Goal: Task Accomplishment & Management: Complete application form

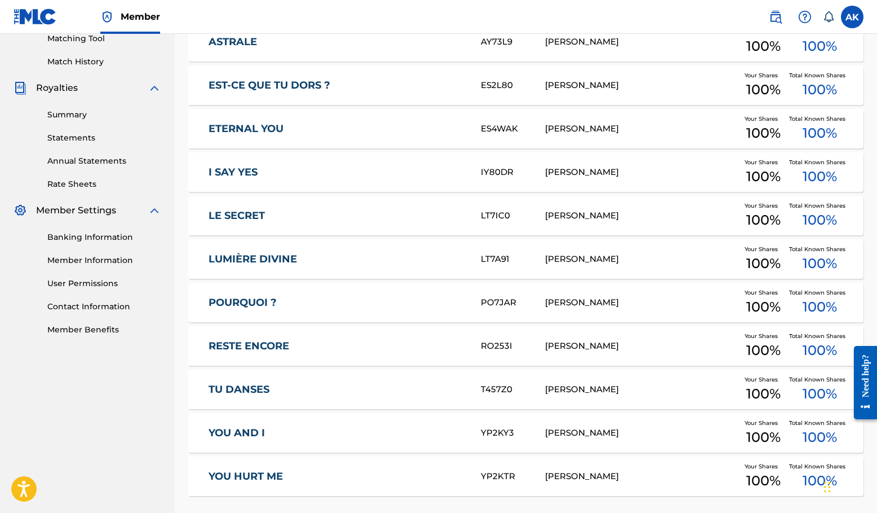
scroll to position [386, 0]
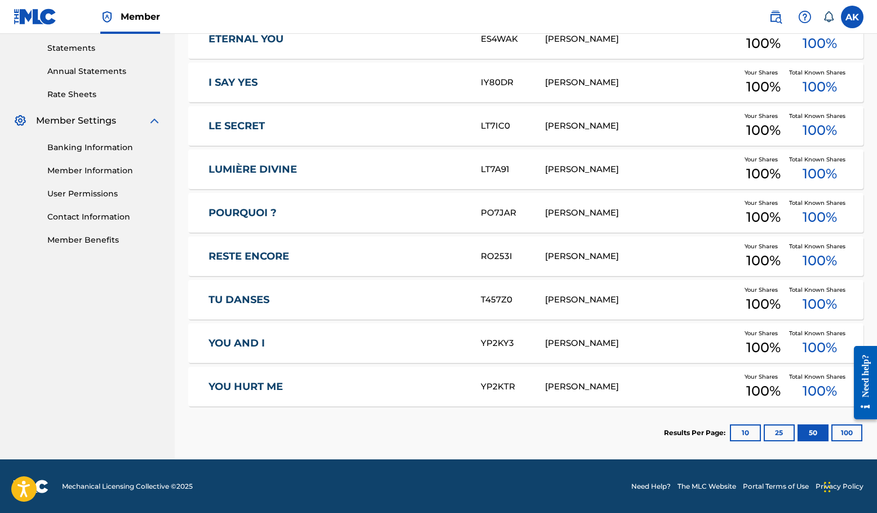
click at [748, 434] on button "10" at bounding box center [745, 432] width 31 height 17
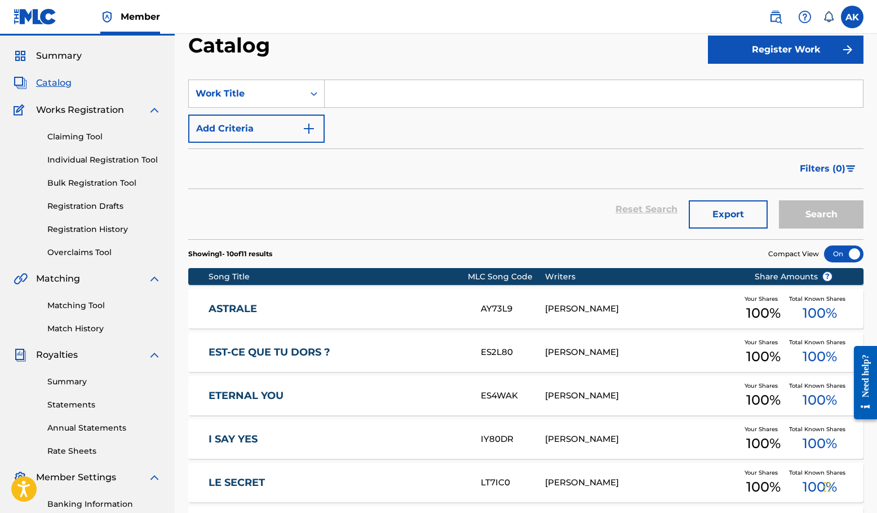
scroll to position [0, 0]
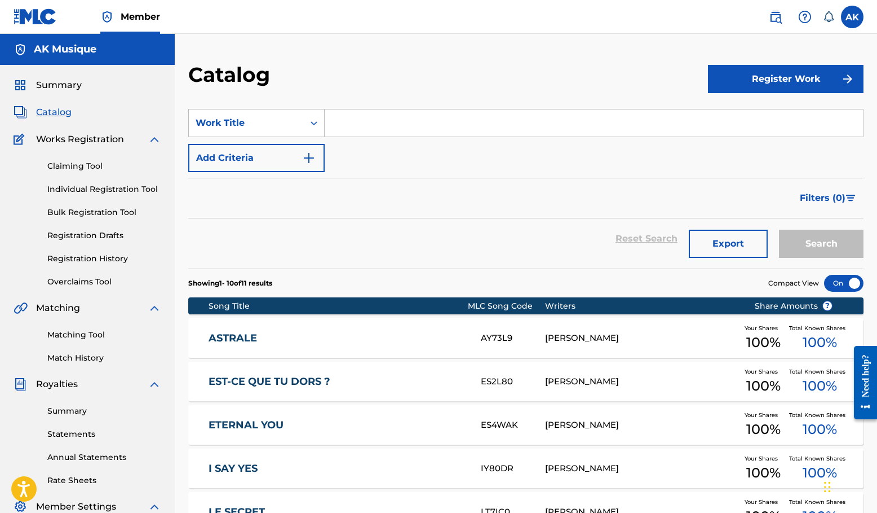
click at [776, 77] on button "Register Work" at bounding box center [786, 79] width 156 height 28
click at [773, 111] on link "Individual" at bounding box center [786, 115] width 156 height 27
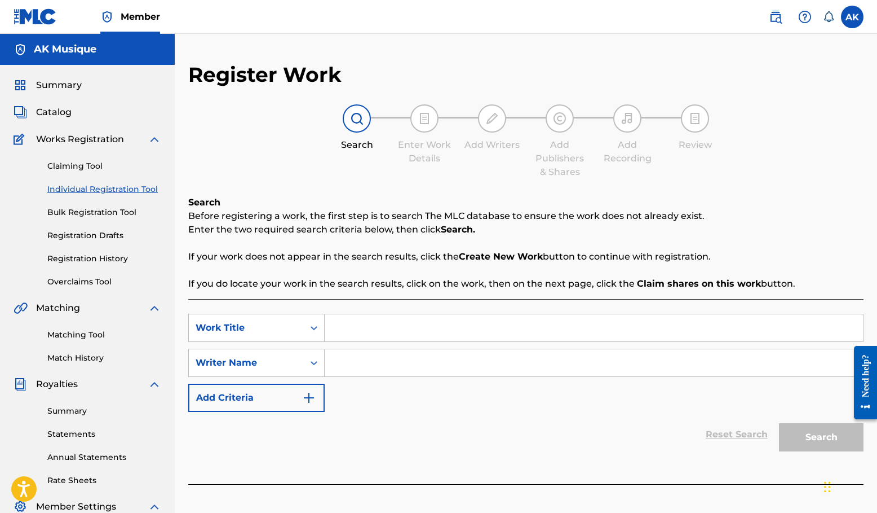
scroll to position [16, 0]
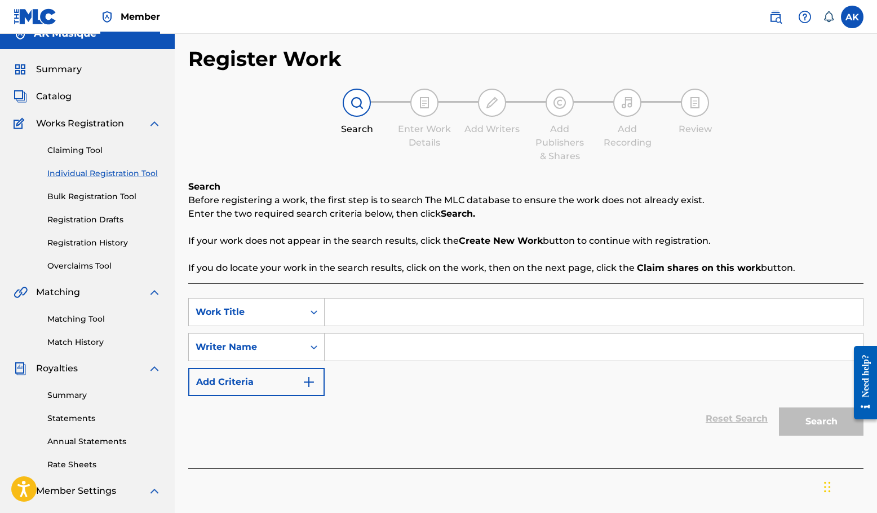
click at [380, 318] on input "Search Form" at bounding box center [594, 311] width 539 height 27
type input "Gratitude"
click at [394, 348] on input "Search Form" at bounding box center [594, 346] width 539 height 27
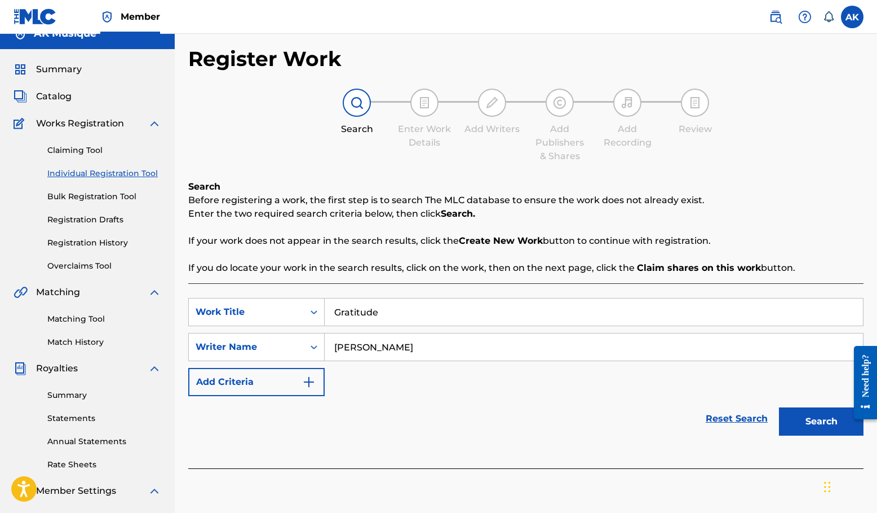
type input "[PERSON_NAME]"
click at [788, 421] on button "Search" at bounding box center [821, 421] width 85 height 28
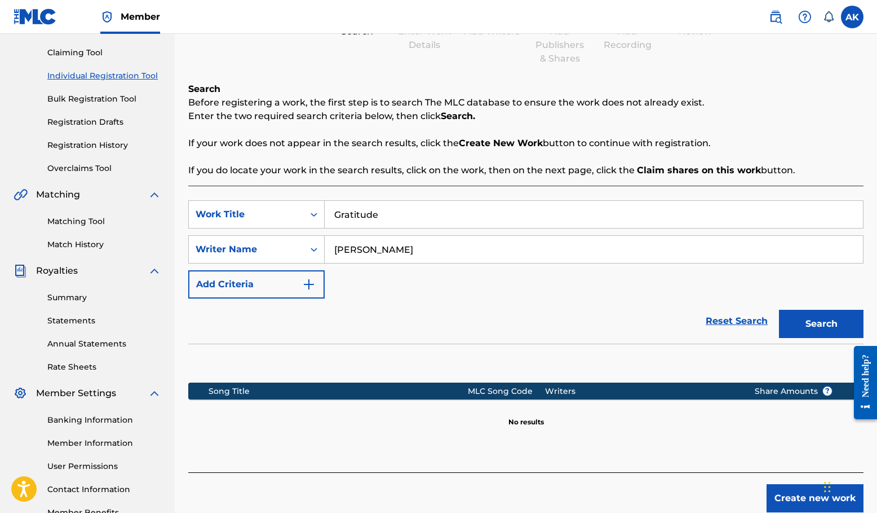
scroll to position [140, 0]
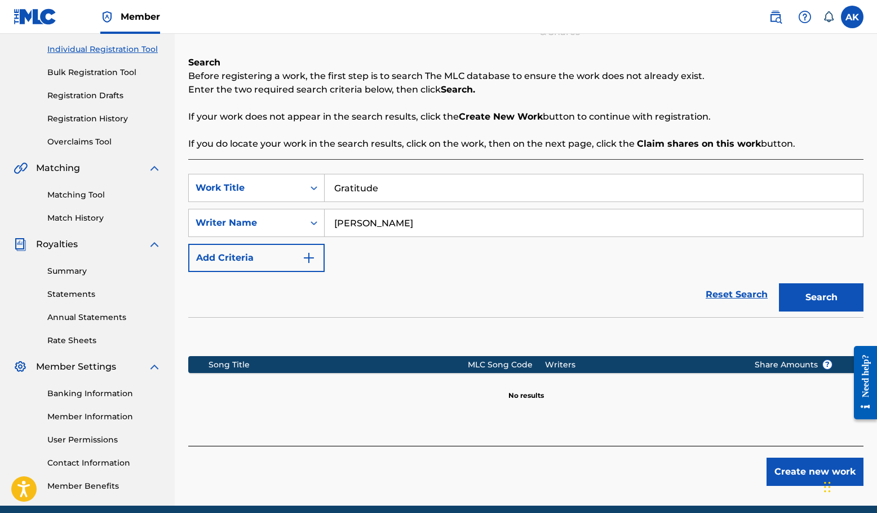
click at [806, 475] on button "Create new work" at bounding box center [815, 471] width 97 height 28
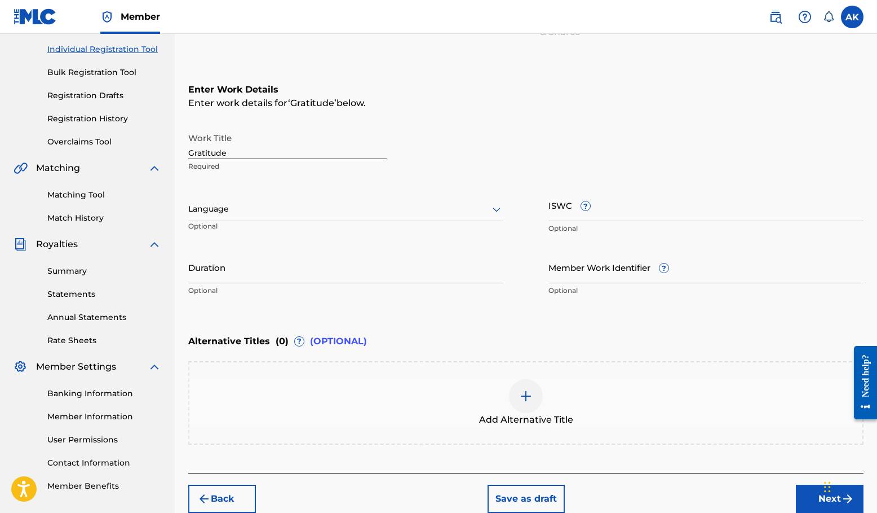
click at [332, 209] on div at bounding box center [345, 209] width 315 height 14
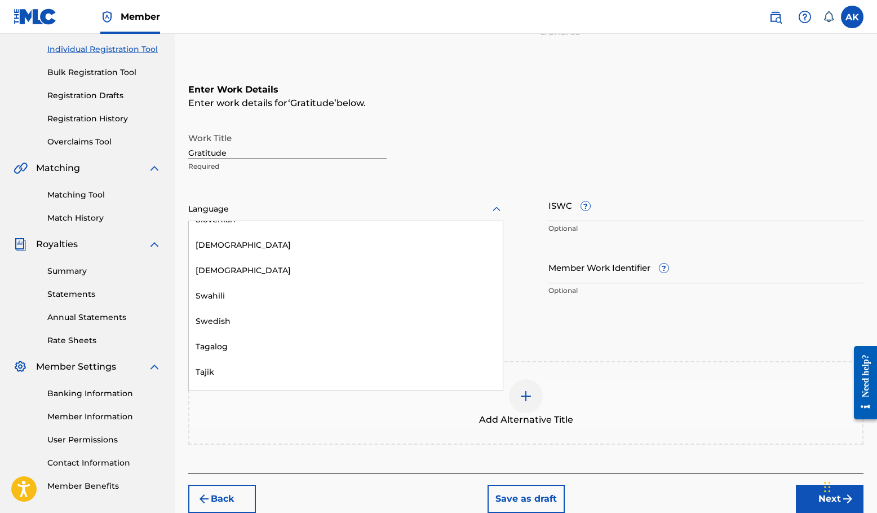
scroll to position [3713, 0]
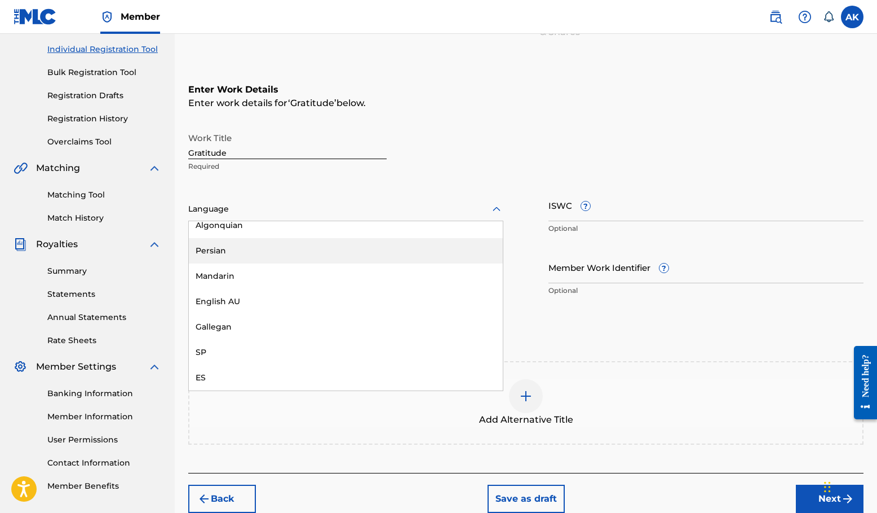
click at [447, 94] on h6 "Enter Work Details" at bounding box center [526, 90] width 676 height 14
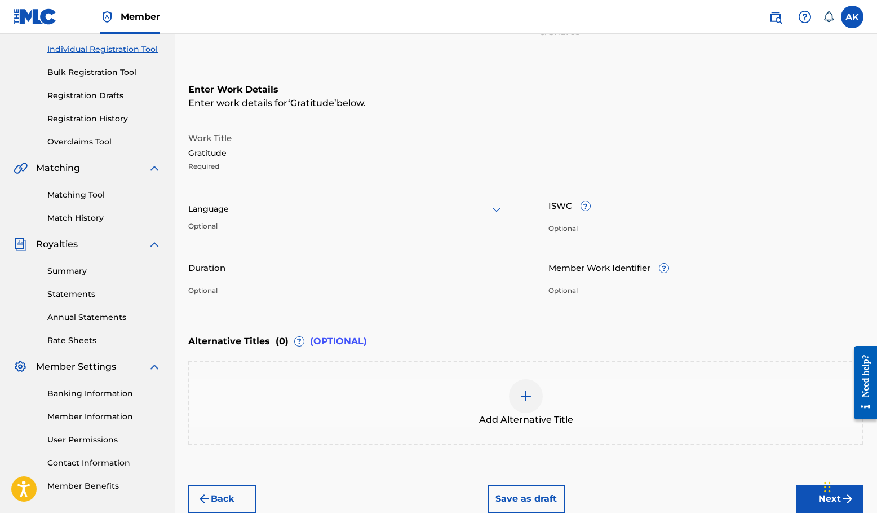
click at [563, 207] on input "ISWC ?" at bounding box center [706, 205] width 315 height 32
paste input "T-333.960.876-9"
type input "T-333.960.876-9"
click at [330, 264] on input "Duration" at bounding box center [345, 267] width 315 height 32
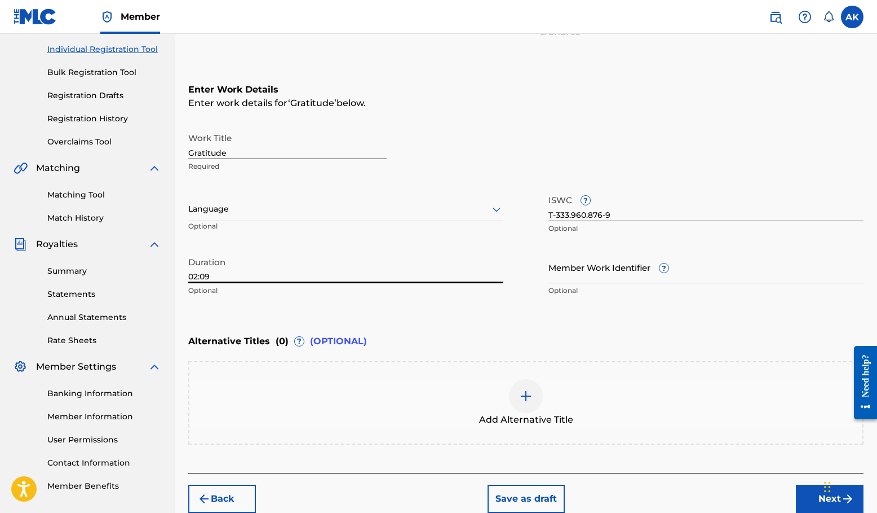
type input "02:09"
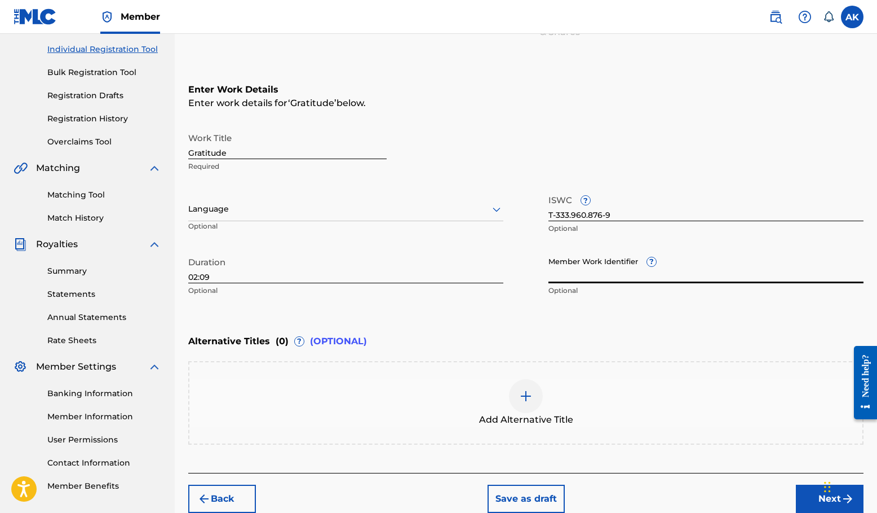
click at [638, 265] on input "Member Work Identifier ?" at bounding box center [706, 267] width 315 height 32
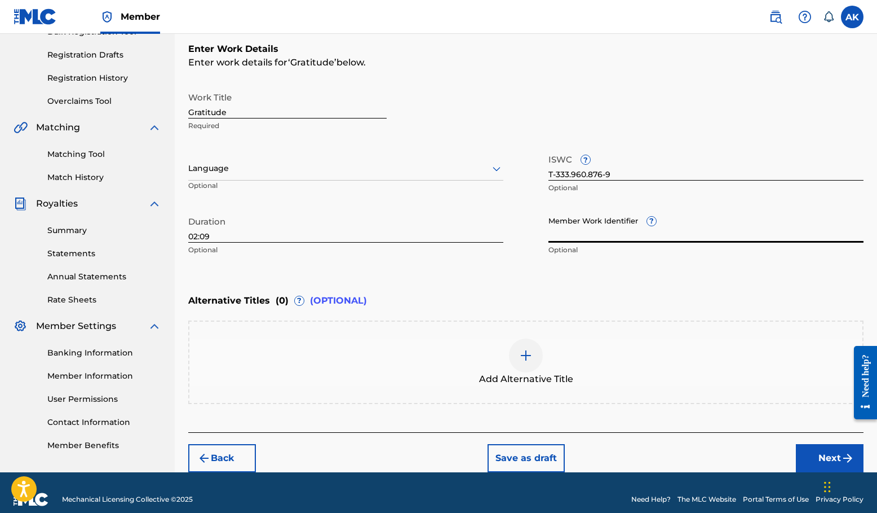
scroll to position [192, 0]
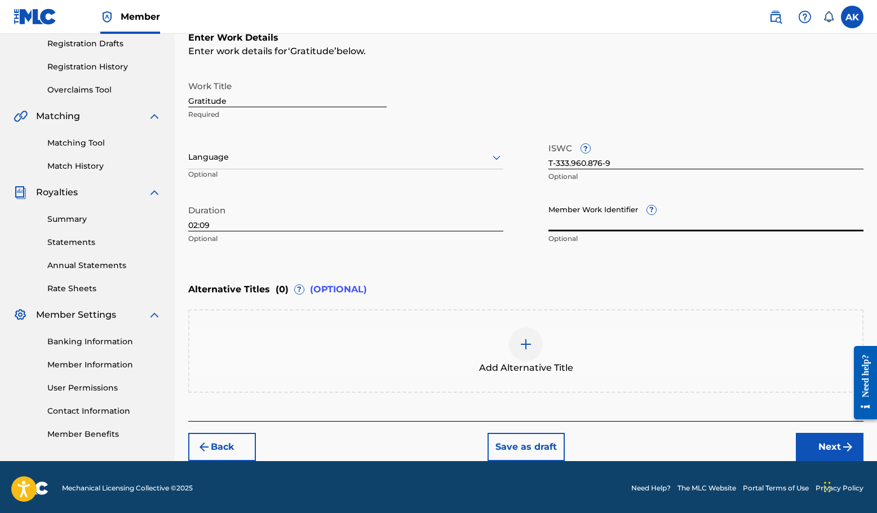
click at [828, 443] on button "Next" at bounding box center [830, 447] width 68 height 28
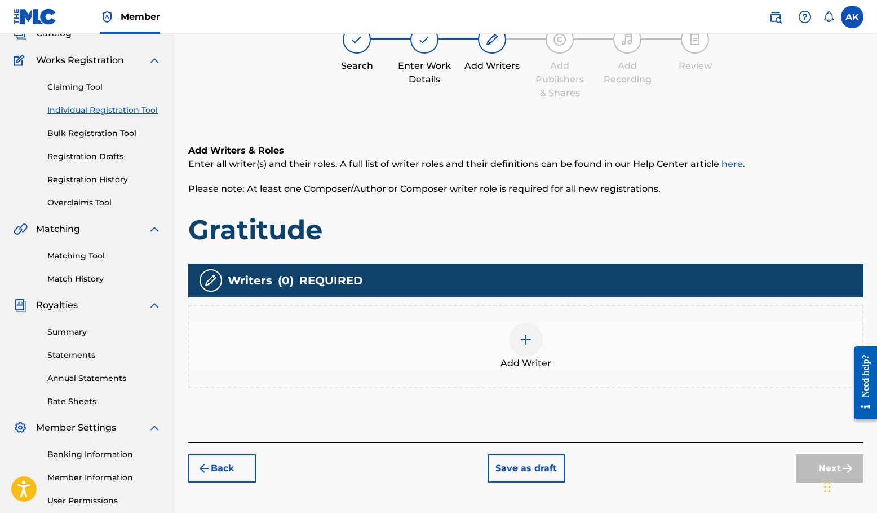
scroll to position [51, 0]
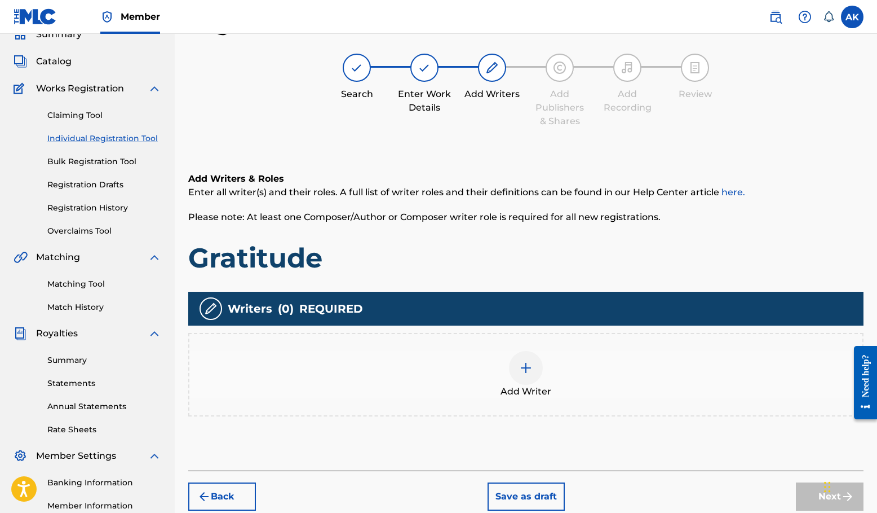
click at [523, 365] on img at bounding box center [526, 368] width 14 height 14
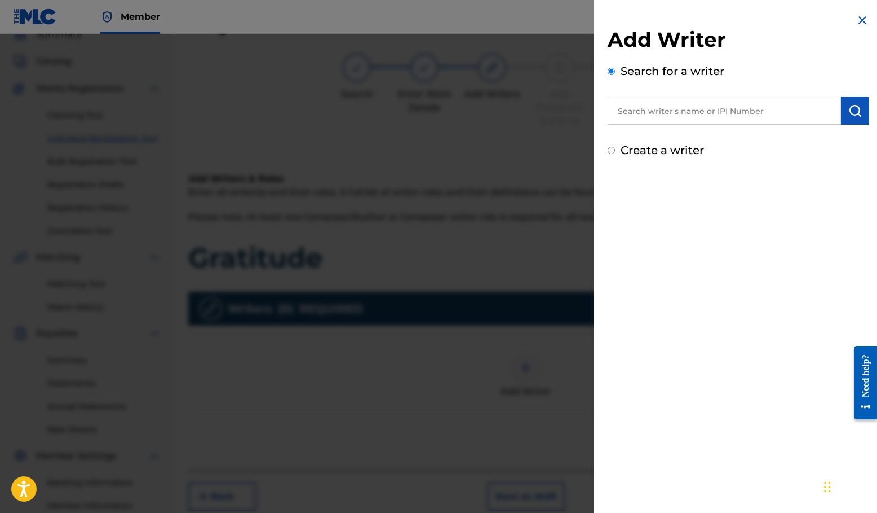
scroll to position [23, 0]
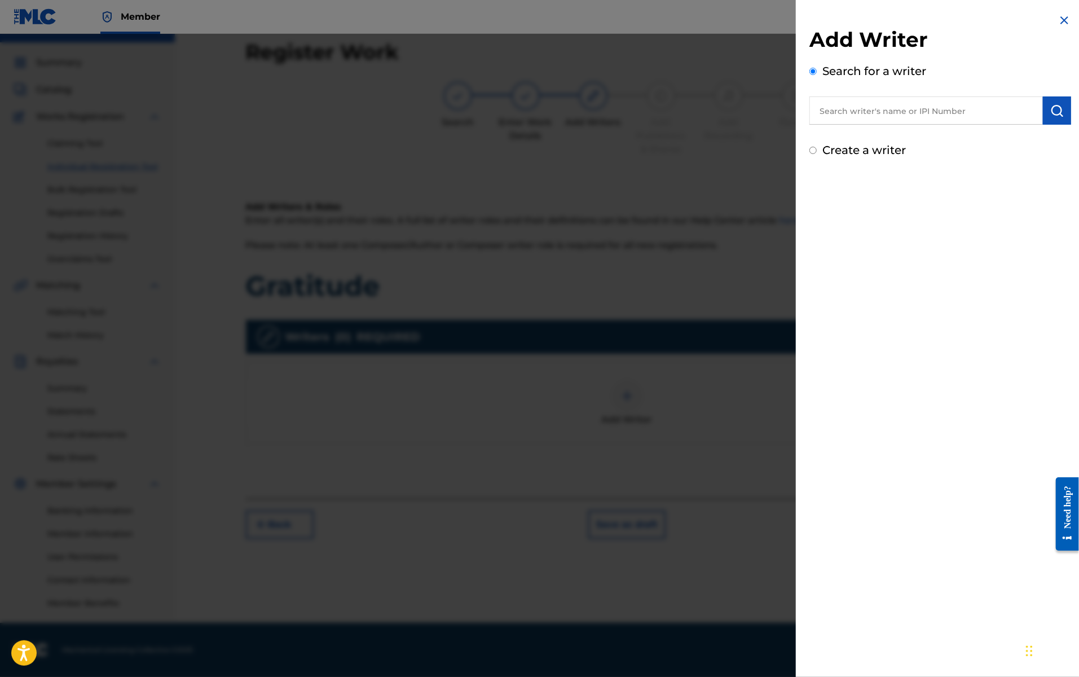
click at [876, 104] on input "text" at bounding box center [925, 110] width 233 height 28
type input "[PERSON_NAME]"
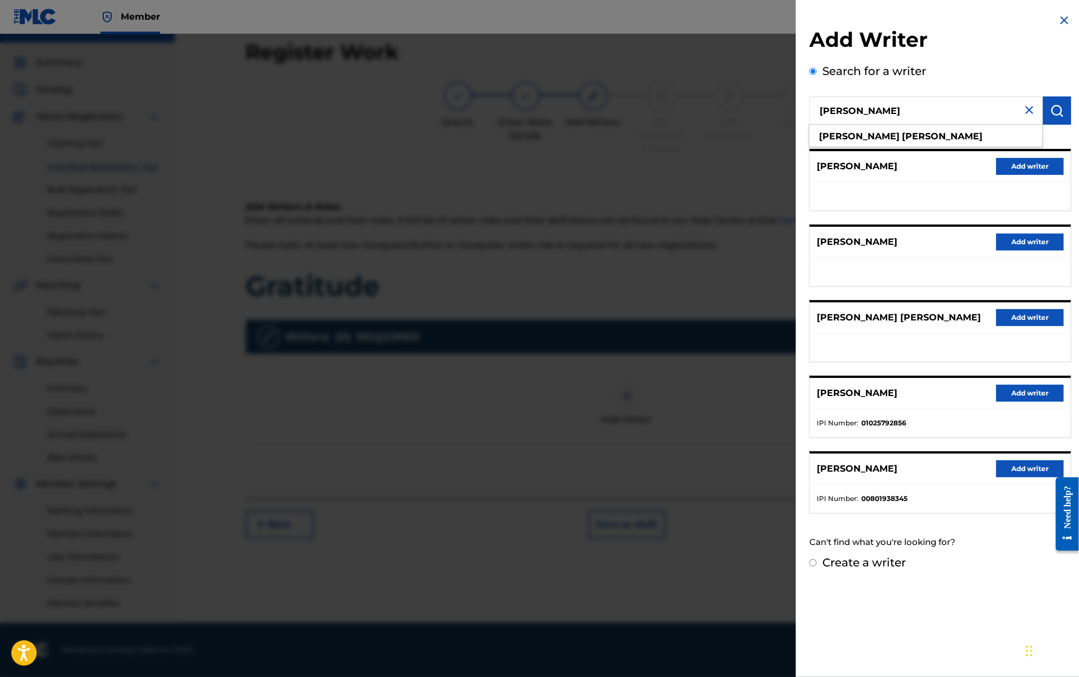
click at [877, 395] on button "Add writer" at bounding box center [1030, 393] width 68 height 17
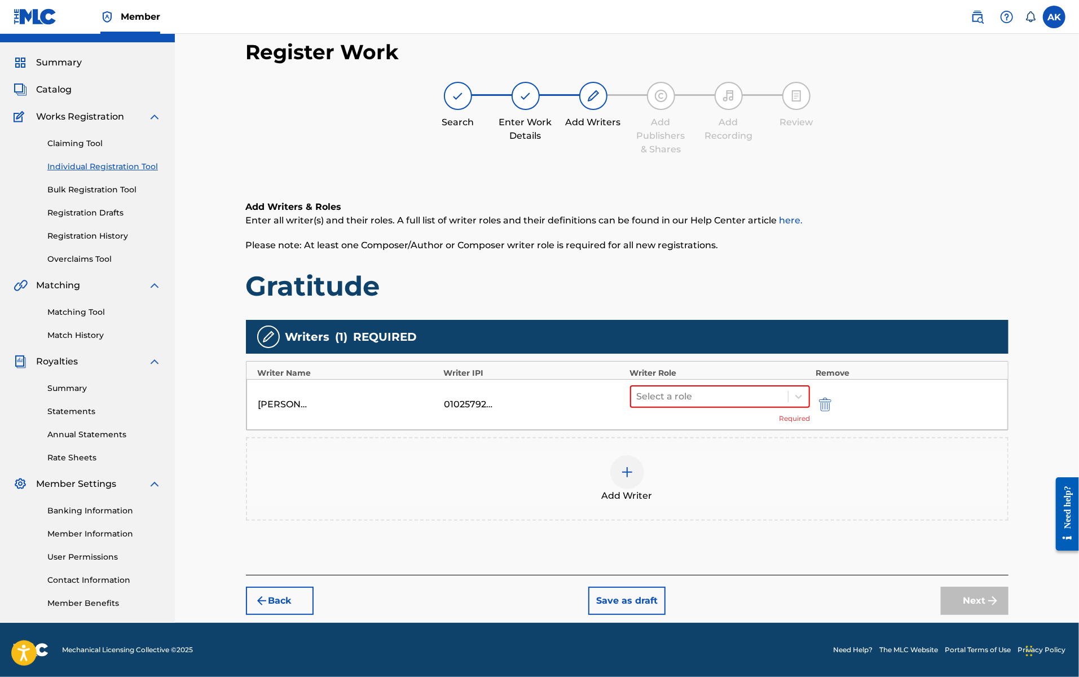
click at [478, 399] on div "01025792856" at bounding box center [469, 405] width 51 height 14
click at [828, 408] on img "submit" at bounding box center [825, 405] width 12 height 14
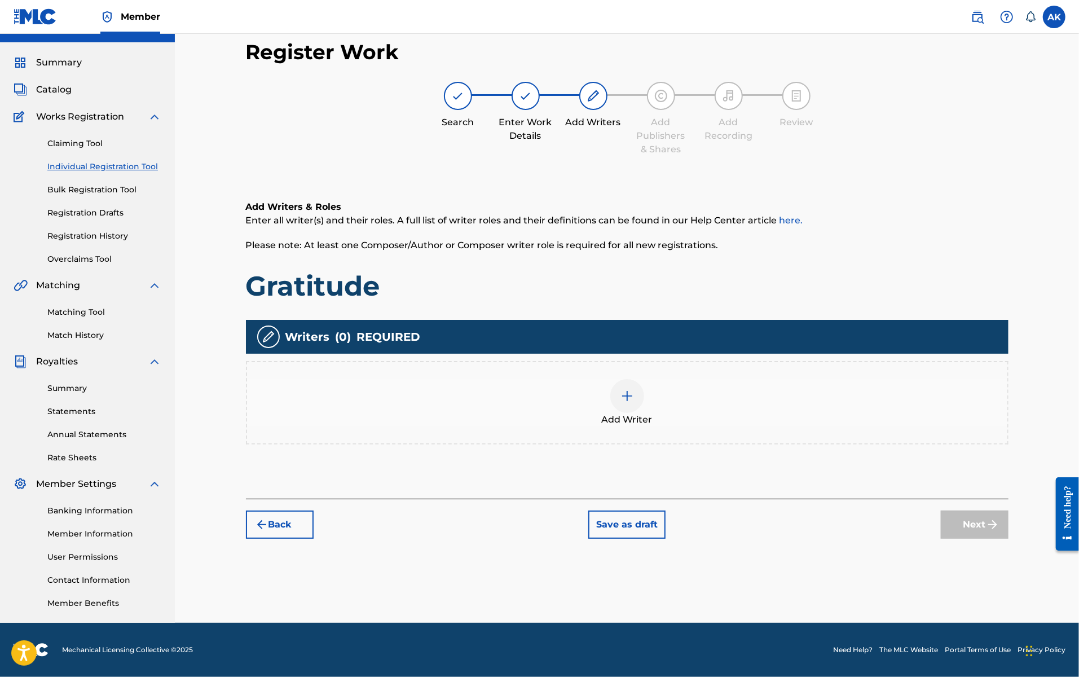
click at [621, 404] on div at bounding box center [627, 396] width 34 height 34
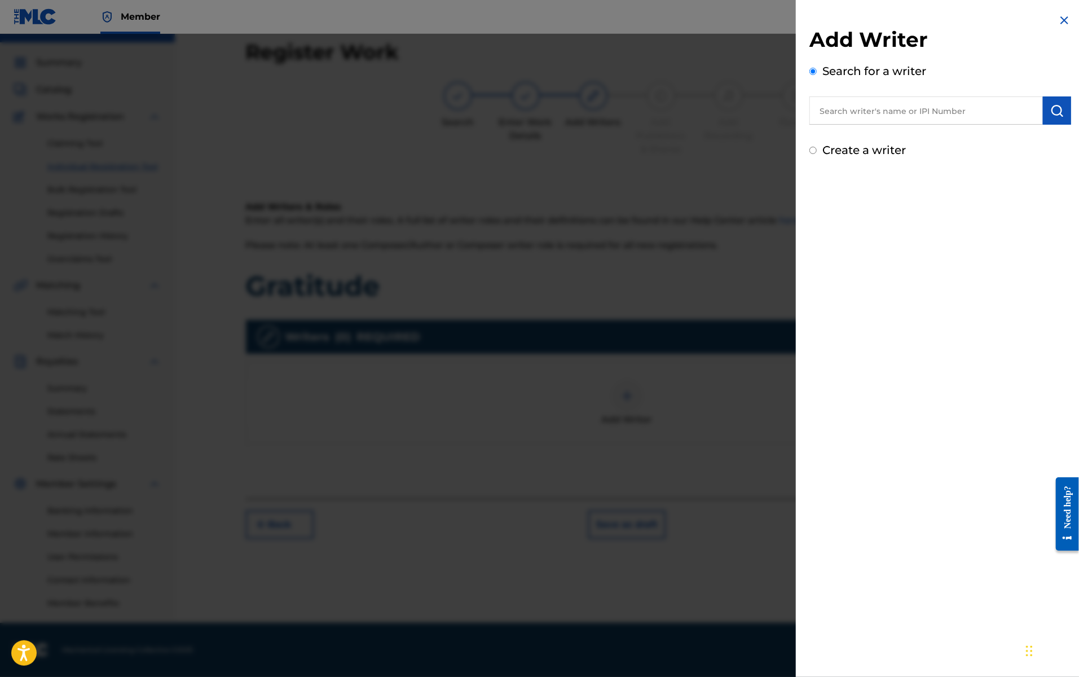
click at [877, 112] on input "text" at bounding box center [925, 110] width 233 height 28
type input "[PERSON_NAME]"
click at [877, 138] on div "[PERSON_NAME]" at bounding box center [925, 136] width 233 height 20
click at [877, 108] on img "submit" at bounding box center [1057, 111] width 14 height 14
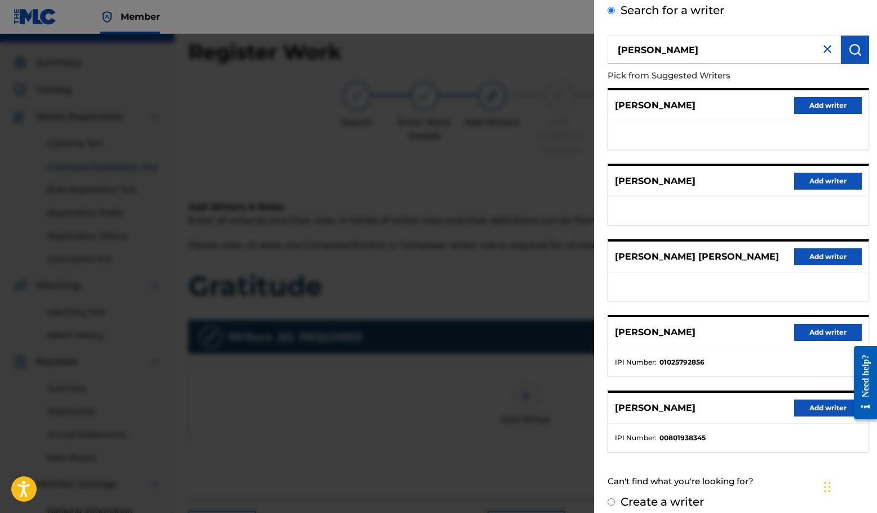
scroll to position [69, 0]
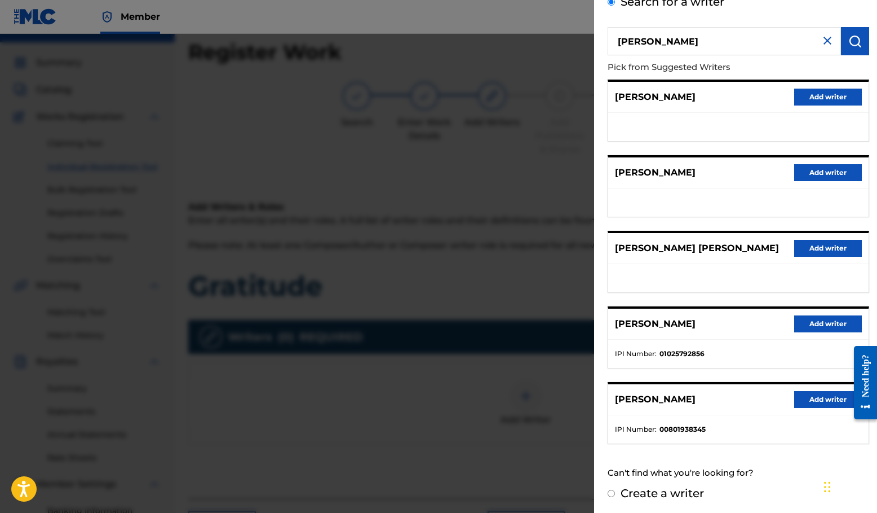
click at [813, 322] on button "Add writer" at bounding box center [829, 323] width 68 height 17
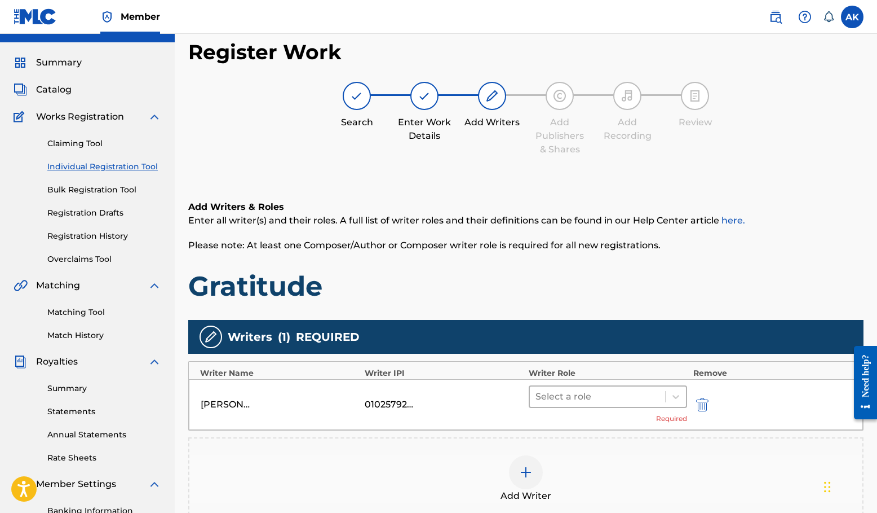
click at [657, 397] on div at bounding box center [598, 397] width 124 height 16
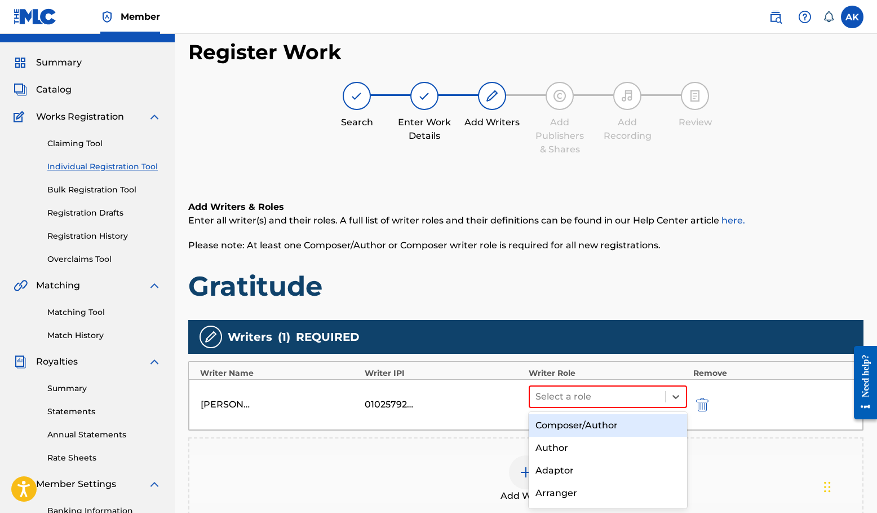
scroll to position [45, 0]
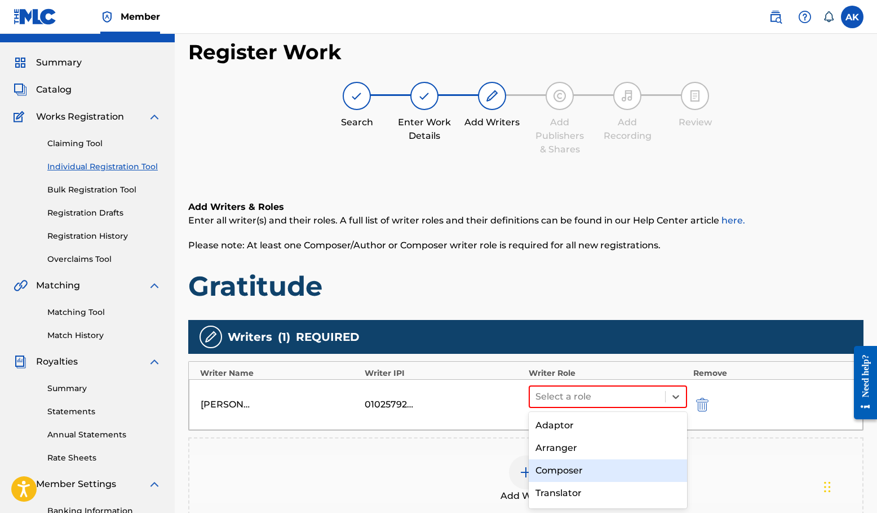
click at [602, 467] on div "Composer" at bounding box center [608, 470] width 158 height 23
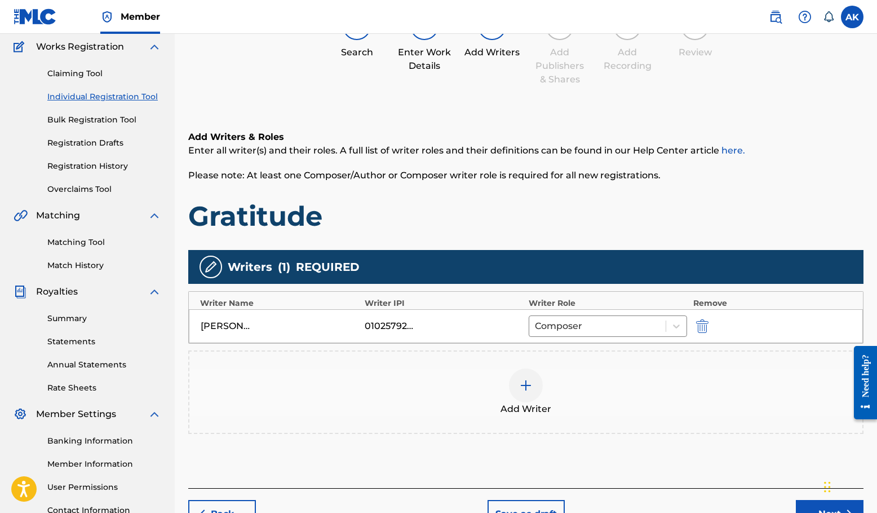
scroll to position [186, 0]
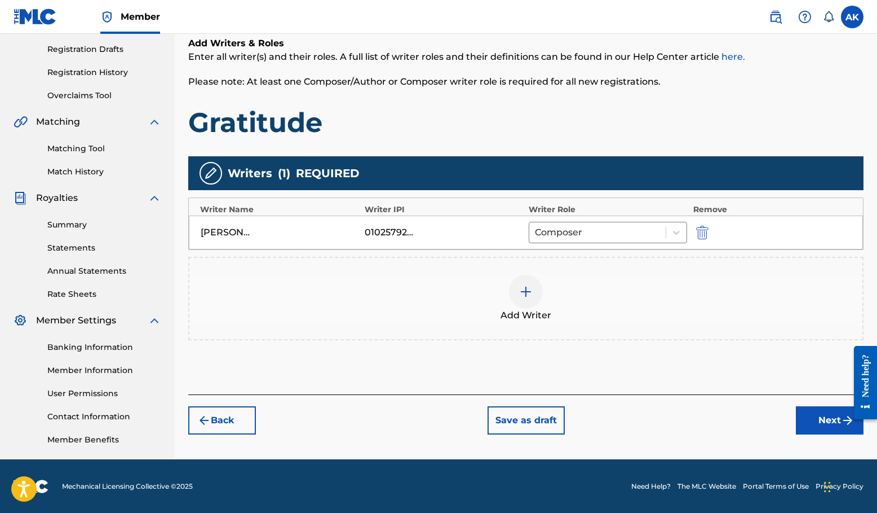
click at [818, 424] on button "Next" at bounding box center [830, 420] width 68 height 28
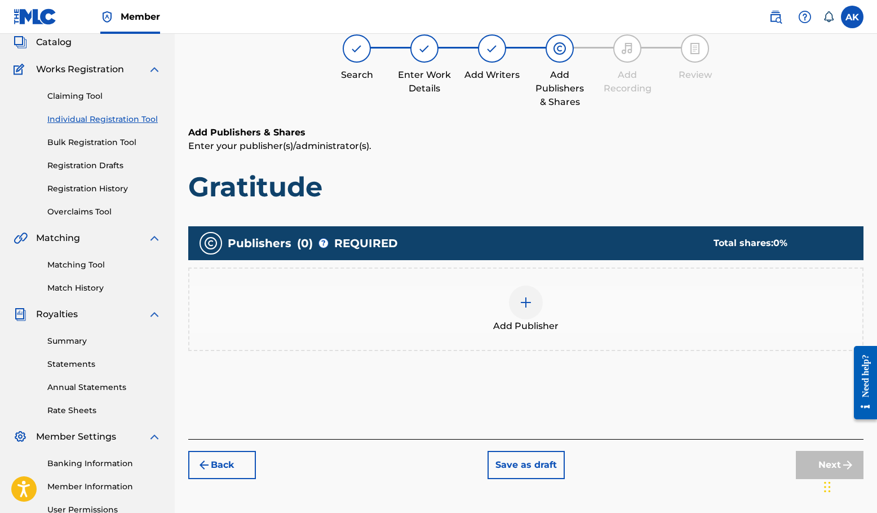
scroll to position [51, 0]
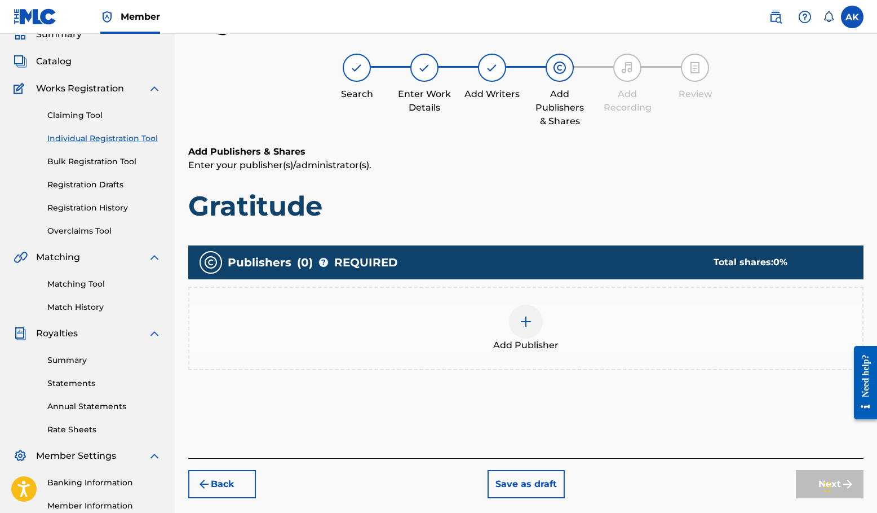
click at [533, 319] on div at bounding box center [526, 322] width 34 height 34
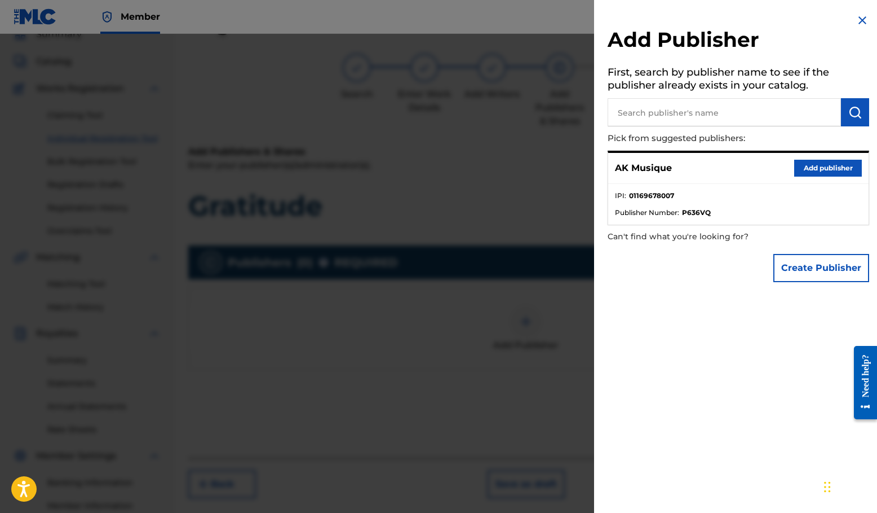
click at [808, 170] on button "Add publisher" at bounding box center [829, 168] width 68 height 17
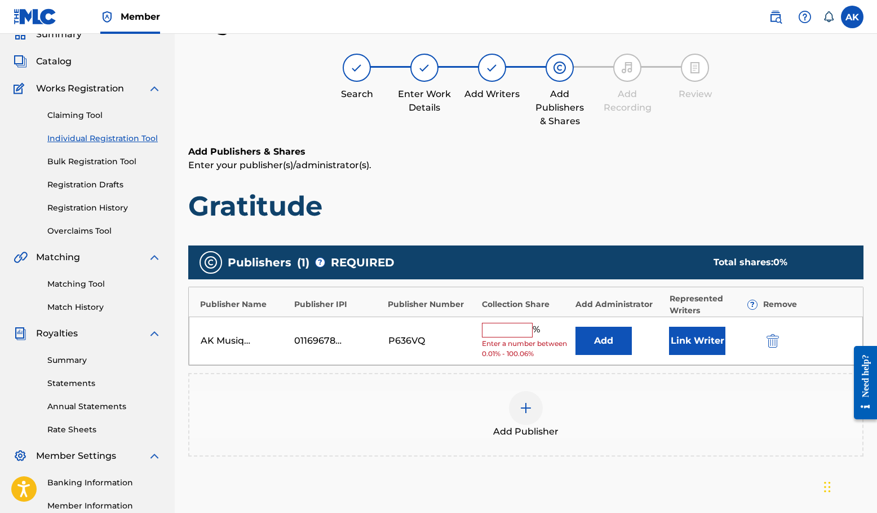
click at [502, 324] on input "text" at bounding box center [507, 330] width 51 height 15
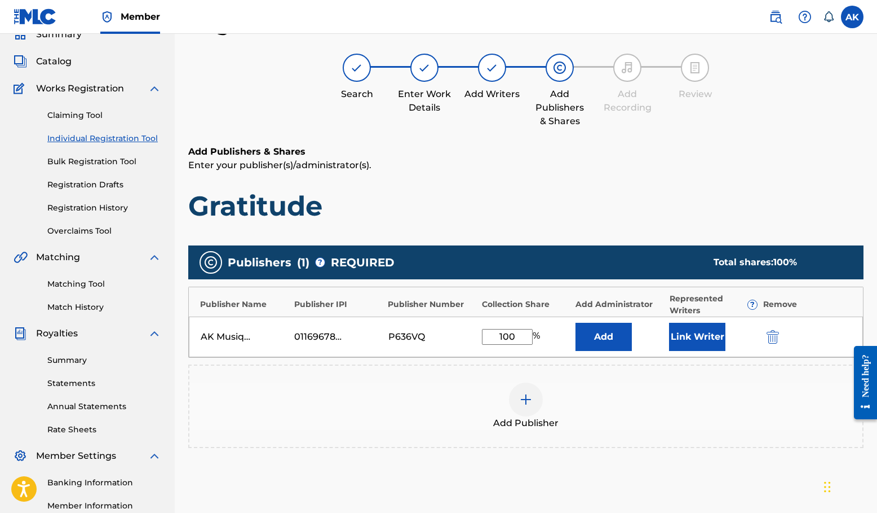
type input "100"
click at [719, 333] on button "Link Writer" at bounding box center [697, 337] width 56 height 28
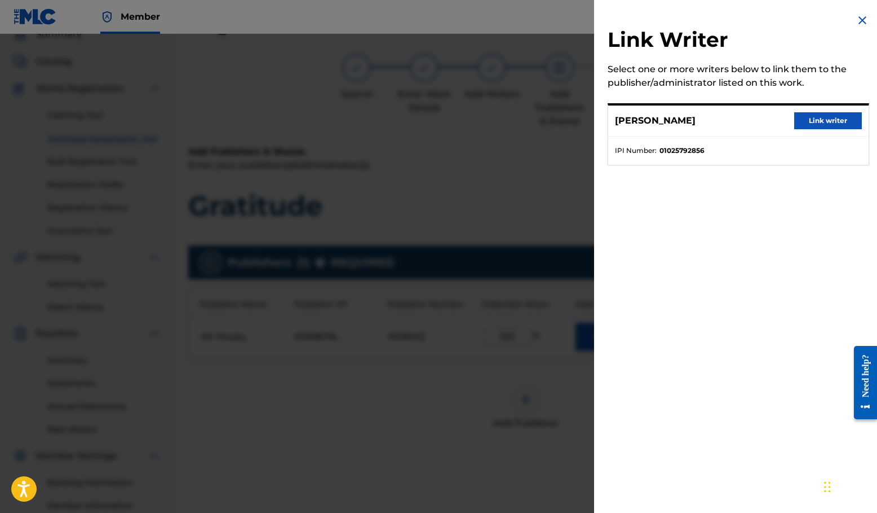
click at [830, 116] on button "Link writer" at bounding box center [829, 120] width 68 height 17
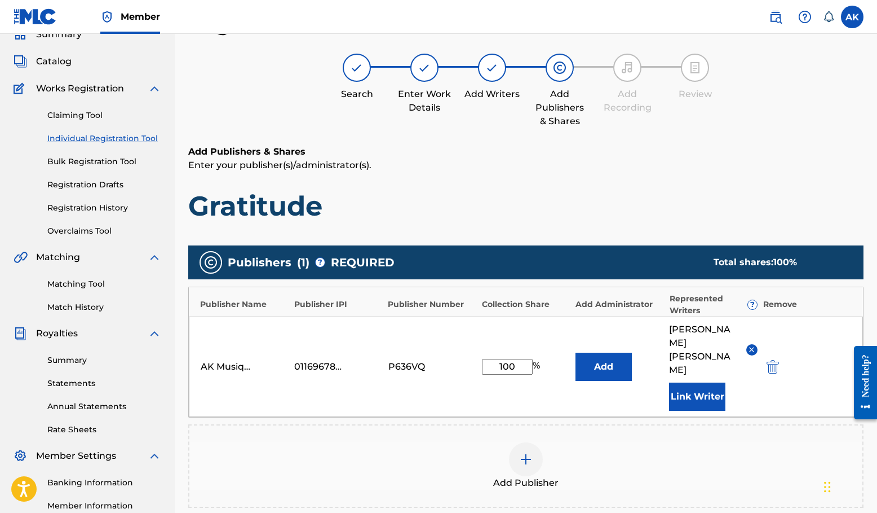
scroll to position [76, 0]
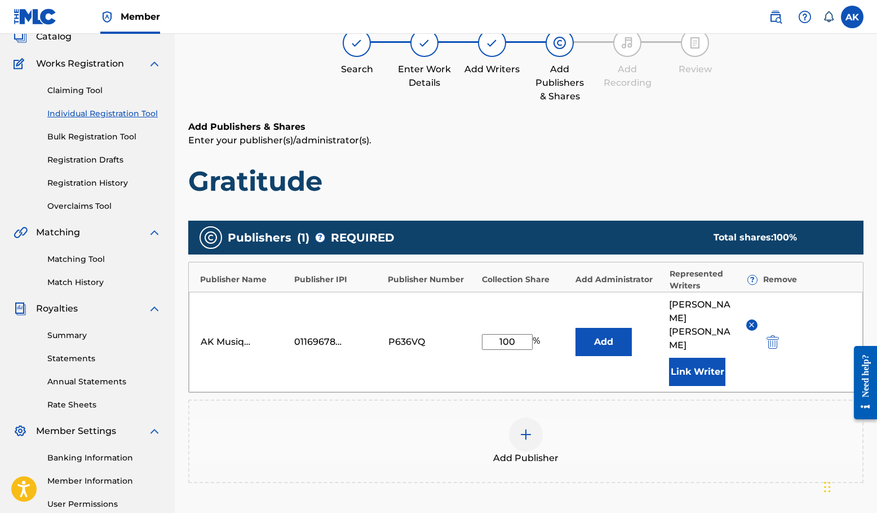
click at [514, 334] on input "100" at bounding box center [507, 342] width 51 height 16
click at [639, 417] on div "Add Publisher" at bounding box center [525, 440] width 673 height 47
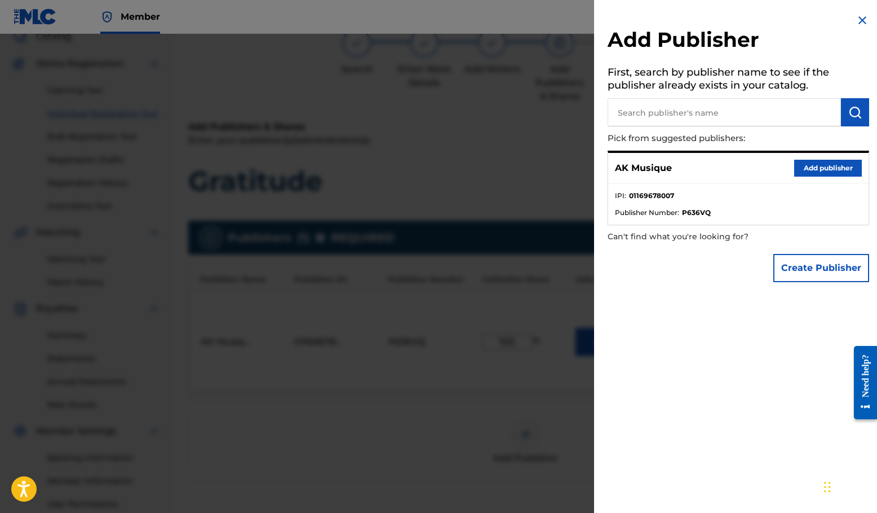
click at [860, 13] on div "Add Publisher First, search by publisher name to see if the publisher already e…" at bounding box center [738, 150] width 289 height 301
click at [861, 21] on img at bounding box center [863, 21] width 14 height 14
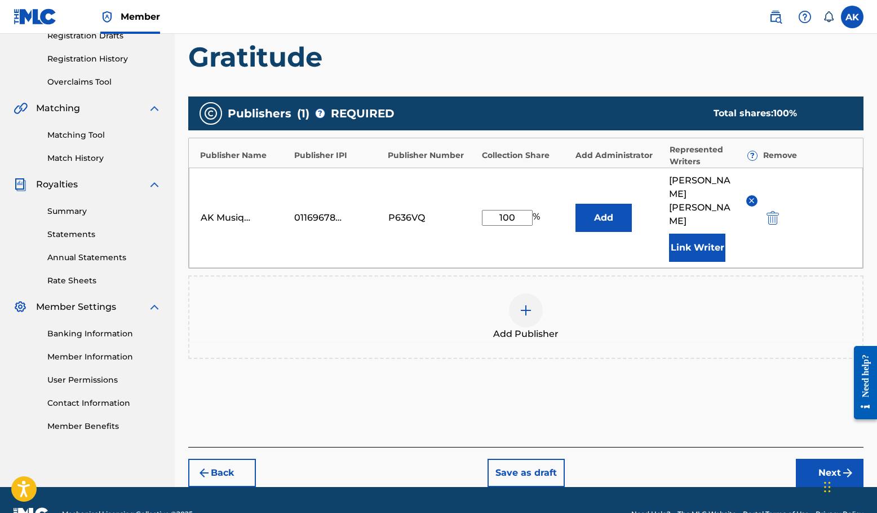
click at [818, 458] on button "Next" at bounding box center [830, 472] width 68 height 28
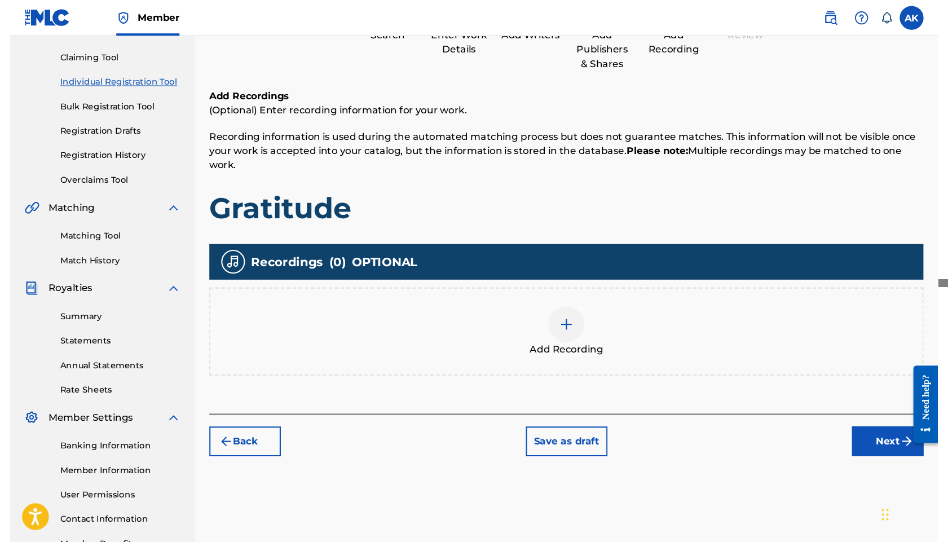
scroll to position [51, 0]
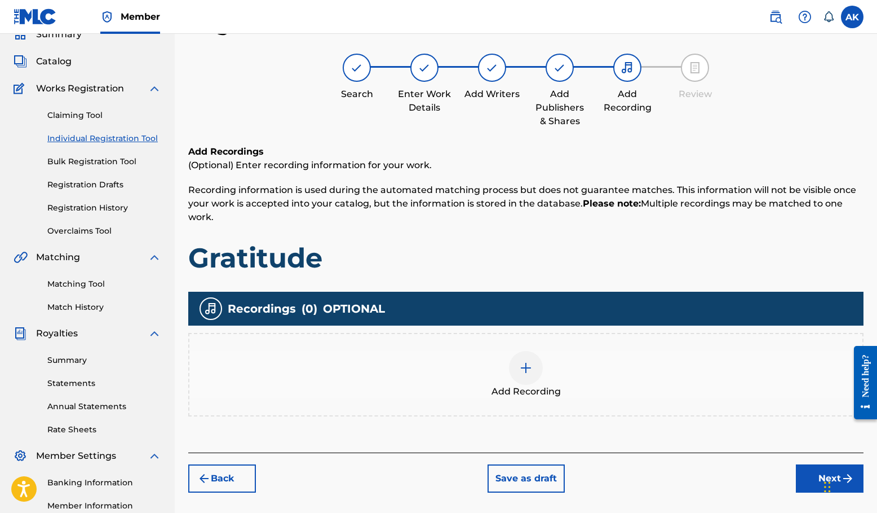
click at [536, 363] on div at bounding box center [526, 368] width 34 height 34
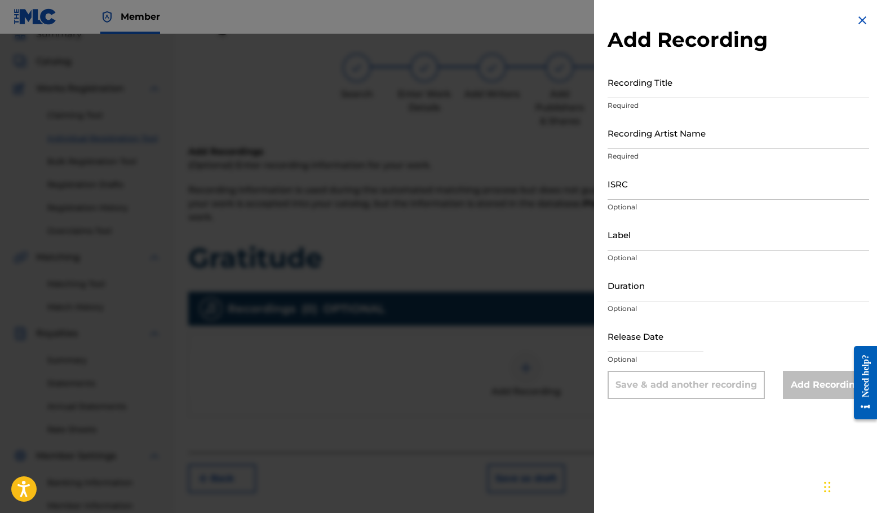
click at [659, 78] on input "Recording Title" at bounding box center [739, 82] width 262 height 32
type input "Gratitude"
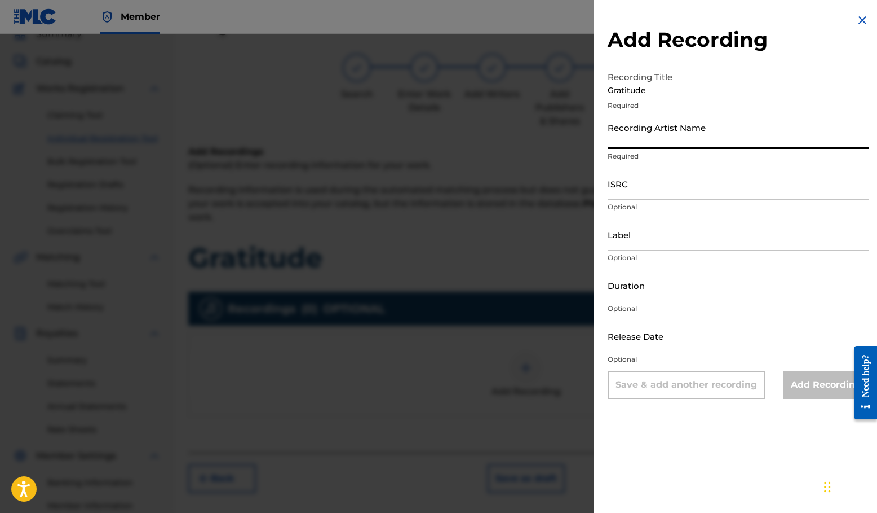
click at [667, 133] on input "Recording Artist Name" at bounding box center [739, 133] width 262 height 32
type input "[PERSON_NAME]"
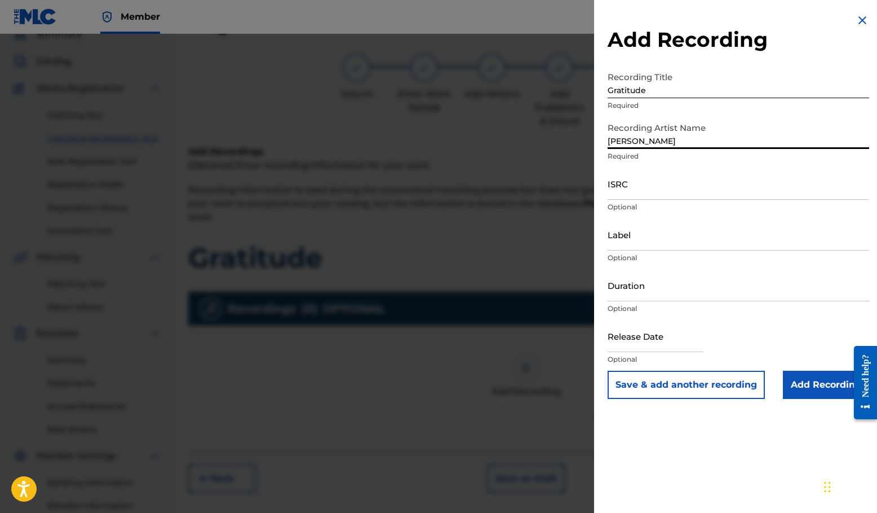
click at [693, 184] on input "ISRC" at bounding box center [739, 183] width 262 height 32
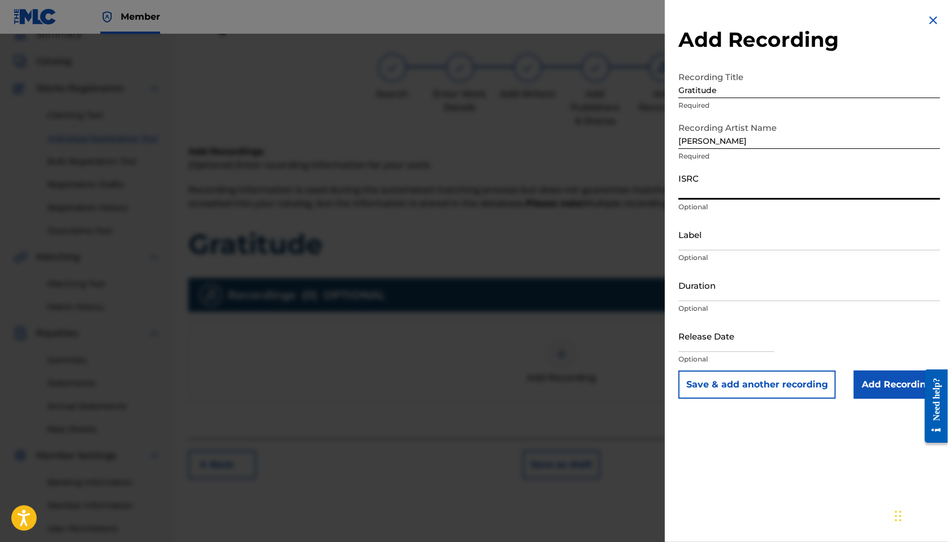
paste input "T-333.960.876-9"
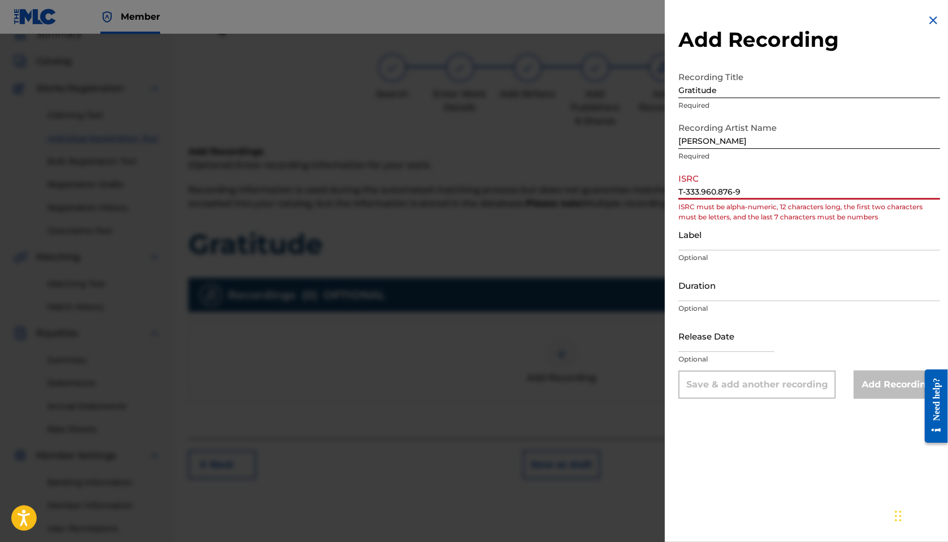
click at [686, 193] on input "T-333.960.876-9" at bounding box center [809, 183] width 262 height 32
type input "T3339608769"
click at [724, 246] on input "Label" at bounding box center [809, 234] width 262 height 32
drag, startPoint x: 743, startPoint y: 195, endPoint x: 668, endPoint y: 196, distance: 74.4
click at [668, 196] on div "Add Recording Recording Title Gratitude Required Recording Artist Name [PERSON_…" at bounding box center [809, 206] width 289 height 412
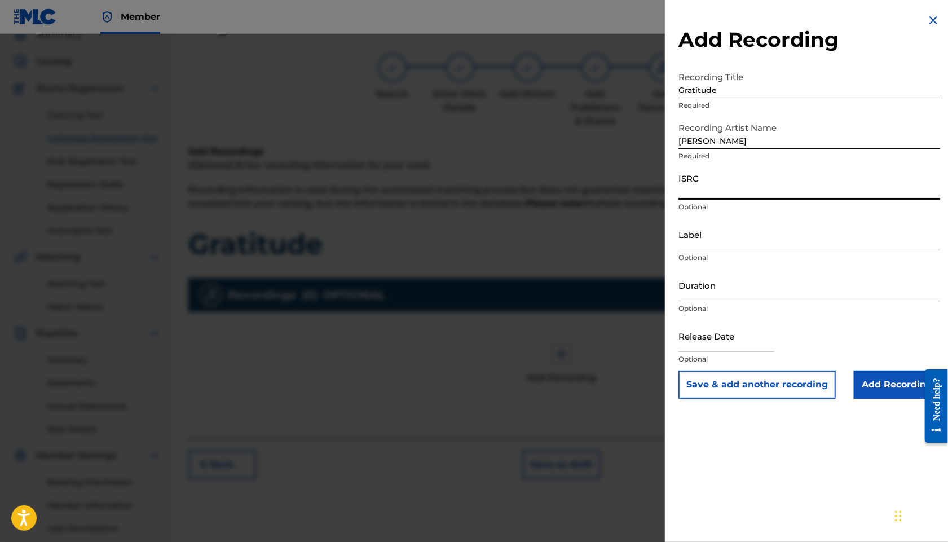
paste input "FR-9W1-25-44754"
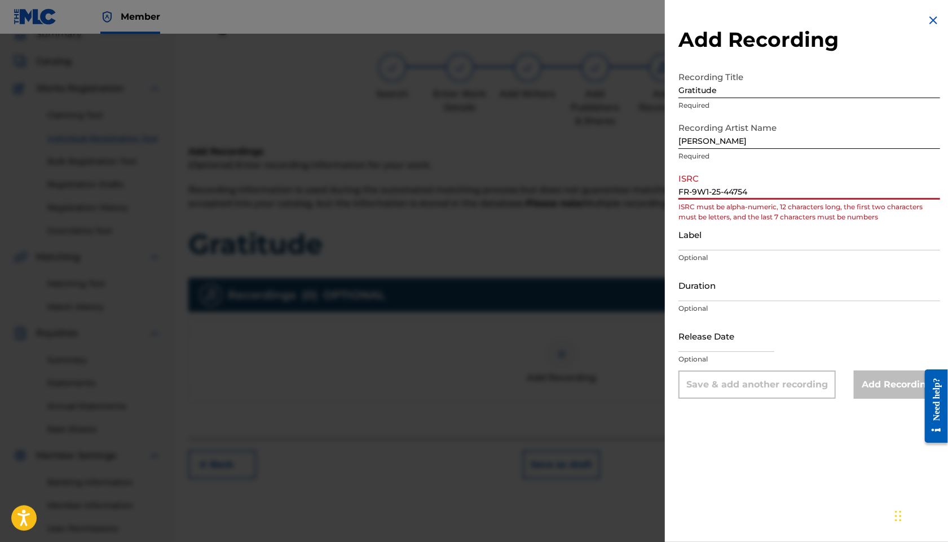
click at [725, 192] on input "FR-9W1-25-44754" at bounding box center [809, 183] width 262 height 32
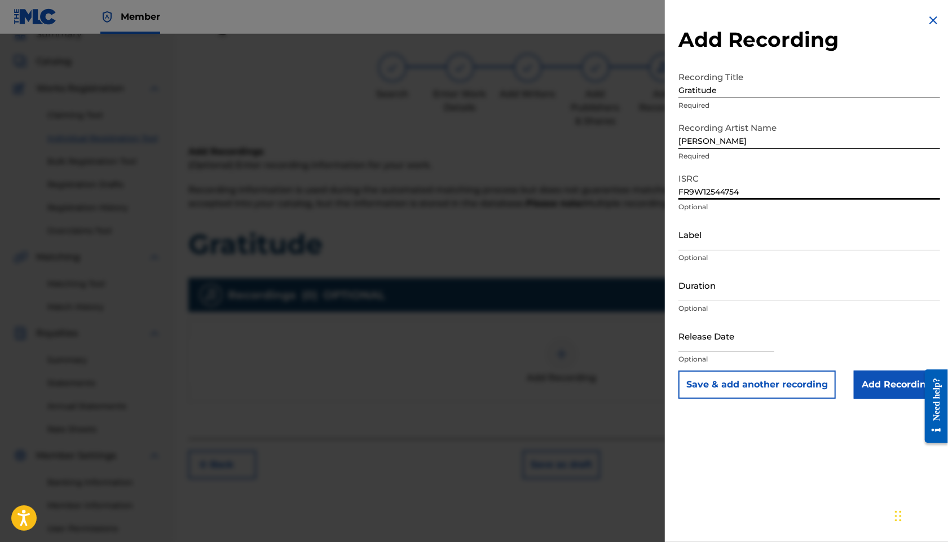
type input "FR9W12544754"
click at [738, 232] on input "Label" at bounding box center [809, 234] width 262 height 32
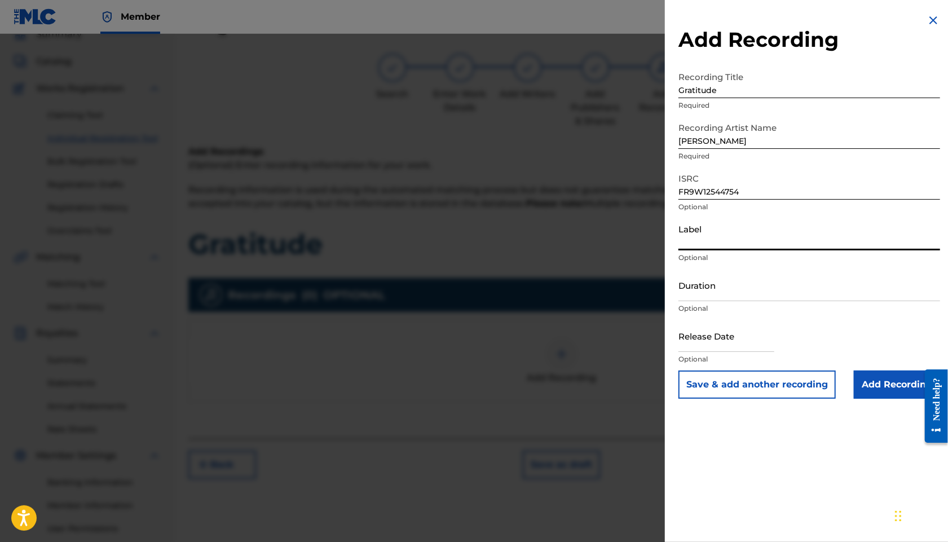
type input "AK Musique"
click at [753, 286] on input "Duration" at bounding box center [809, 285] width 262 height 32
type input "02:09"
click at [718, 341] on input "text" at bounding box center [726, 336] width 96 height 32
select select "7"
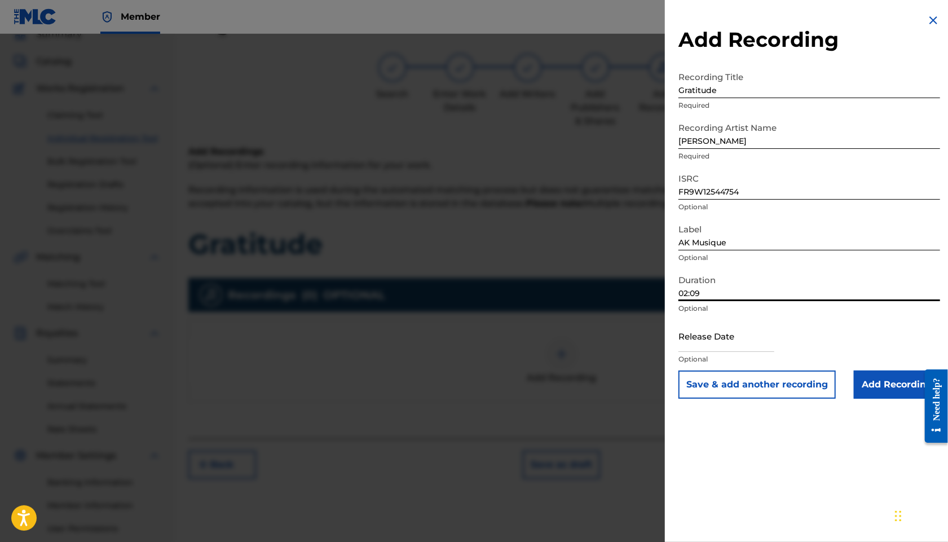
select select "2025"
click at [795, 335] on div "Release Date Optional" at bounding box center [809, 345] width 262 height 51
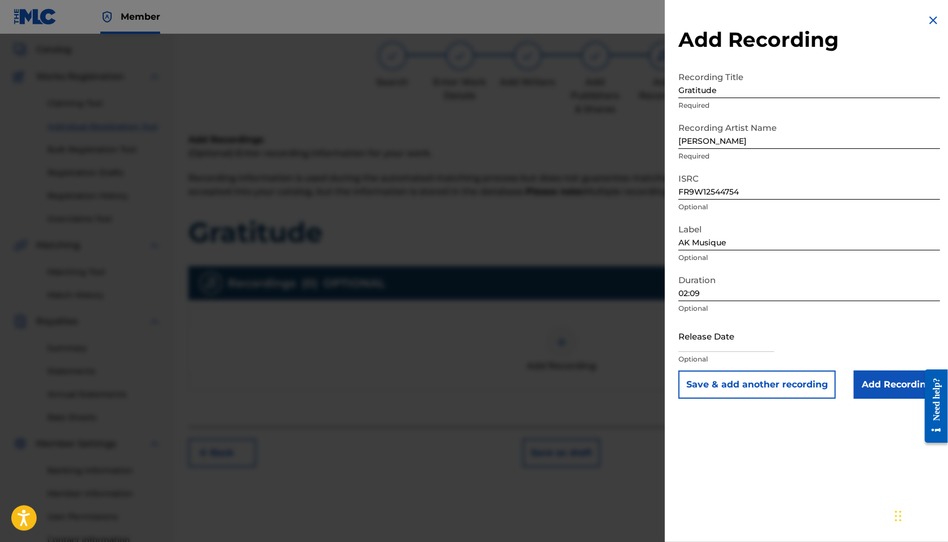
click at [723, 338] on input "text" at bounding box center [726, 336] width 96 height 32
select select "7"
select select "2025"
click at [810, 333] on div "Release Date Optional" at bounding box center [809, 345] width 262 height 51
click at [729, 332] on input "text" at bounding box center [726, 336] width 96 height 32
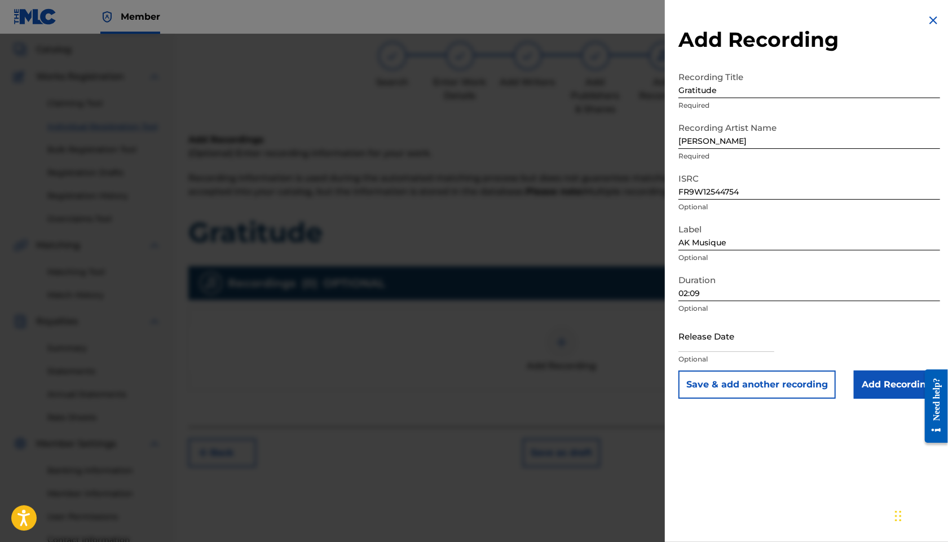
select select "7"
select select "2025"
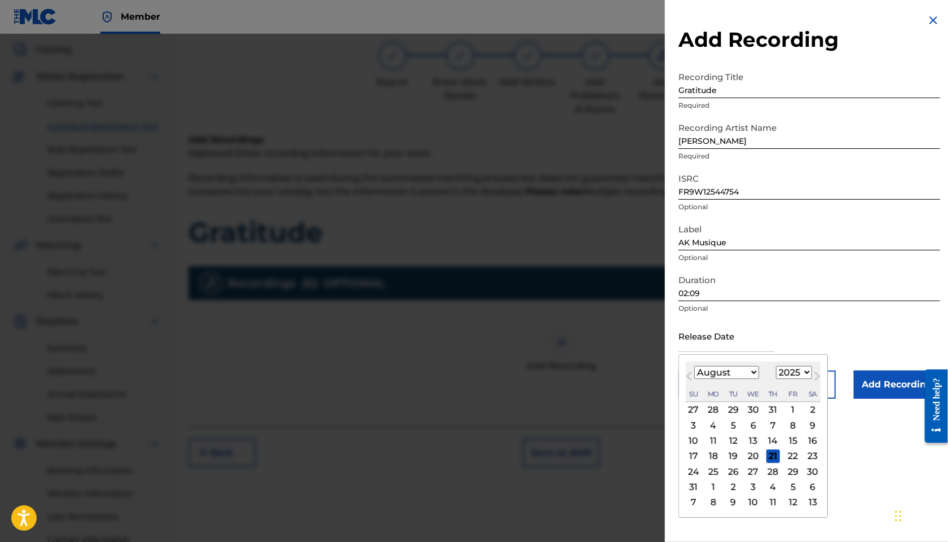
click at [702, 432] on div "3 4 5 6 7 8 9" at bounding box center [753, 425] width 135 height 15
click at [756, 375] on select "January February March April May June July August September October November De…" at bounding box center [726, 372] width 65 height 13
select select "8"
click at [754, 409] on div "3" at bounding box center [754, 410] width 14 height 14
type input "[DATE]"
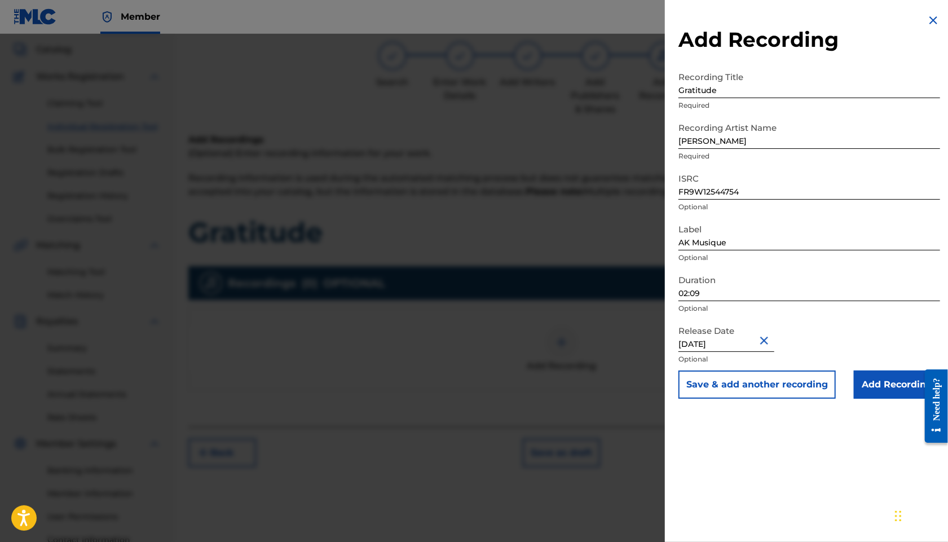
click at [877, 388] on input "Add Recording" at bounding box center [897, 384] width 86 height 28
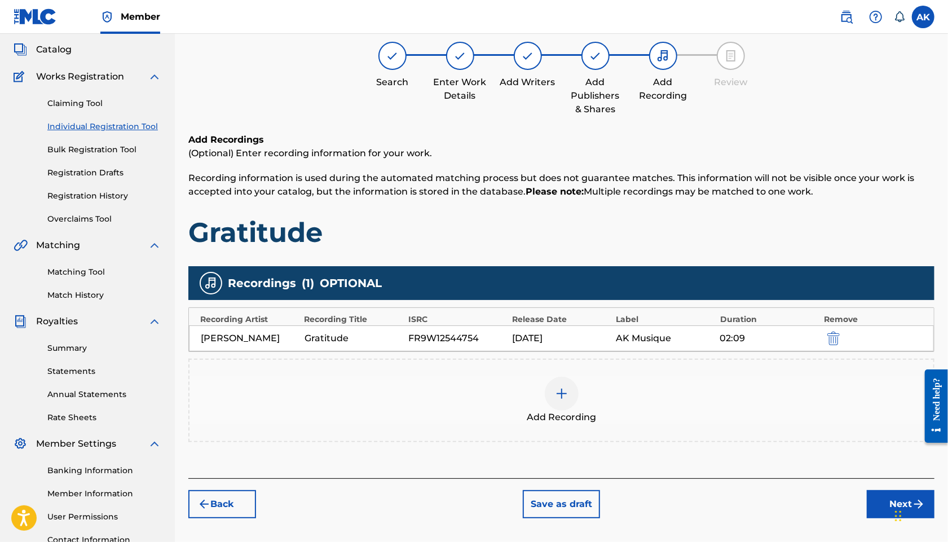
click at [537, 338] on div "[DATE]" at bounding box center [561, 339] width 98 height 14
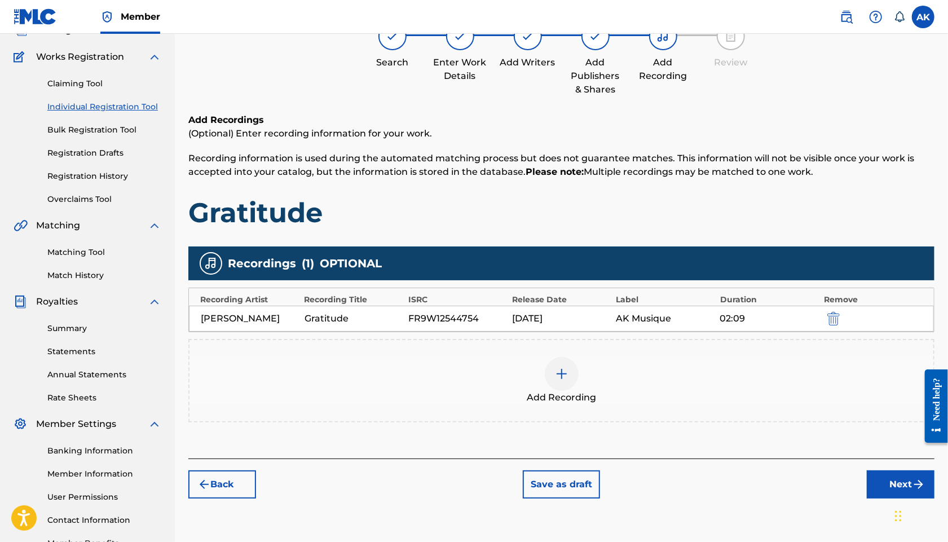
click at [877, 481] on button "Next" at bounding box center [901, 484] width 68 height 28
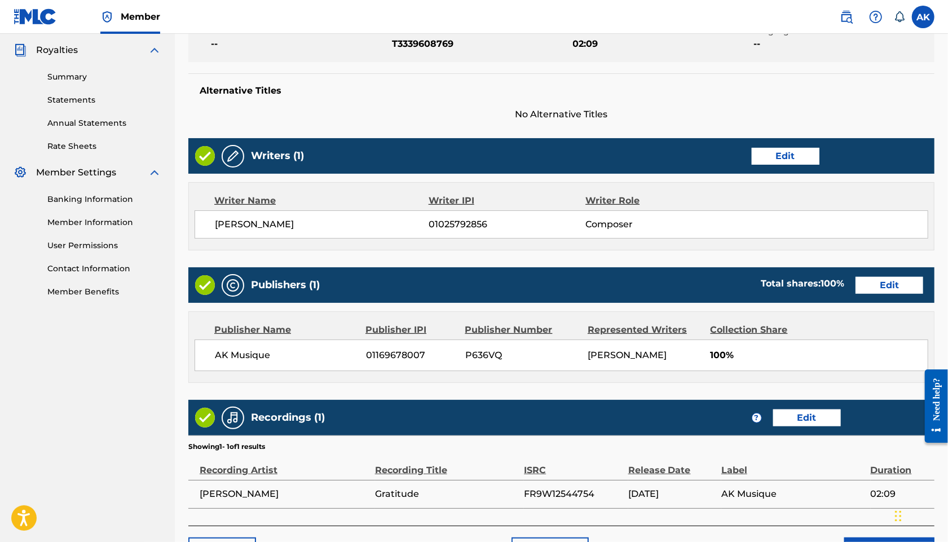
scroll to position [409, 0]
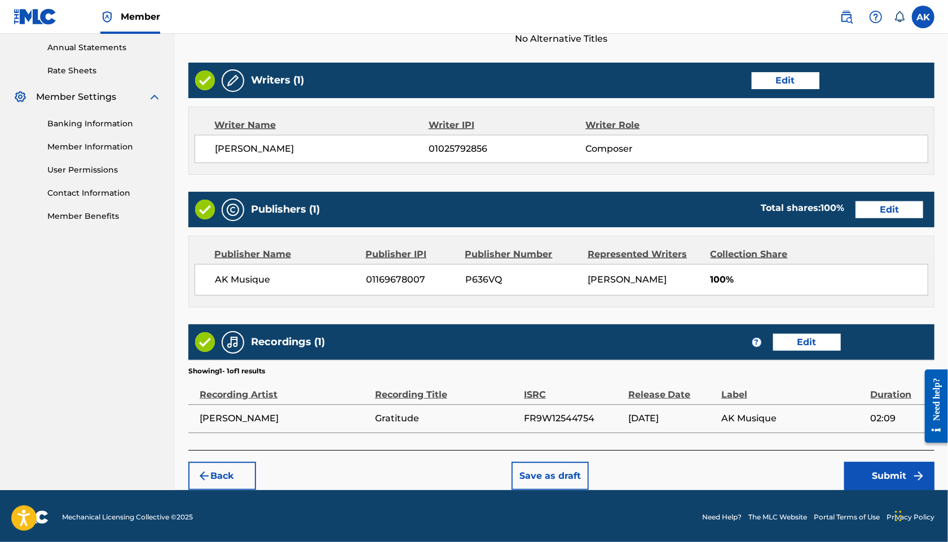
click at [872, 470] on button "Submit" at bounding box center [889, 476] width 90 height 28
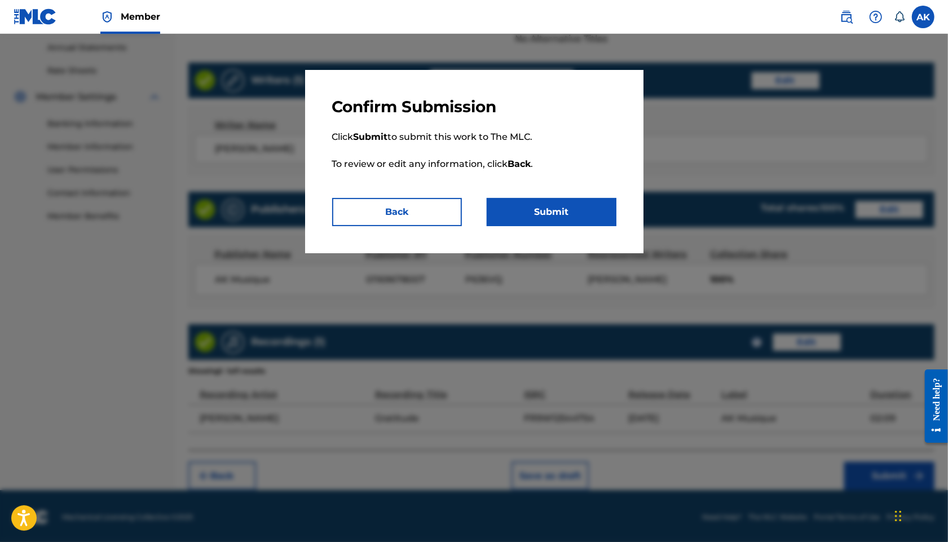
click at [585, 217] on button "Submit" at bounding box center [552, 212] width 130 height 28
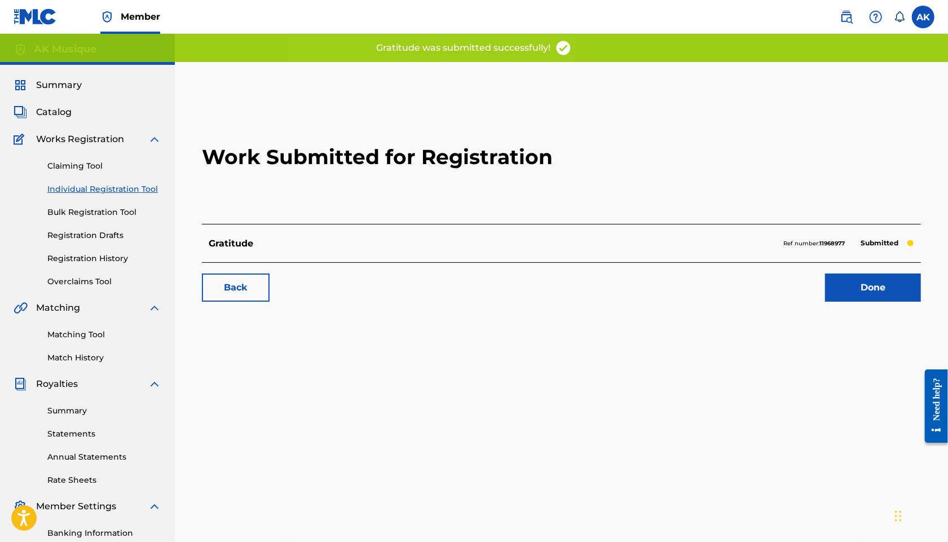
click at [839, 292] on link "Done" at bounding box center [873, 287] width 96 height 28
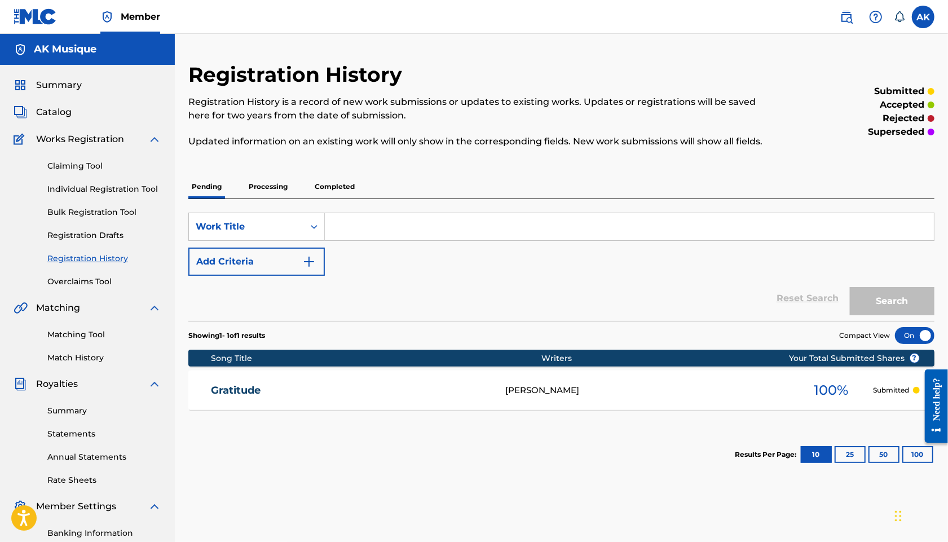
click at [60, 114] on span "Catalog" at bounding box center [54, 112] width 36 height 14
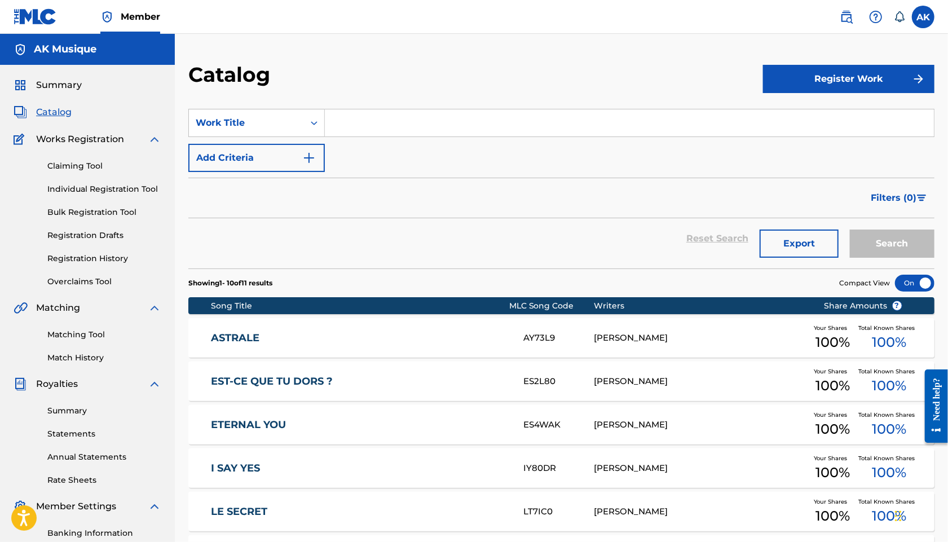
click at [802, 91] on button "Register Work" at bounding box center [848, 79] width 171 height 28
click at [799, 112] on link "Individual" at bounding box center [848, 115] width 171 height 27
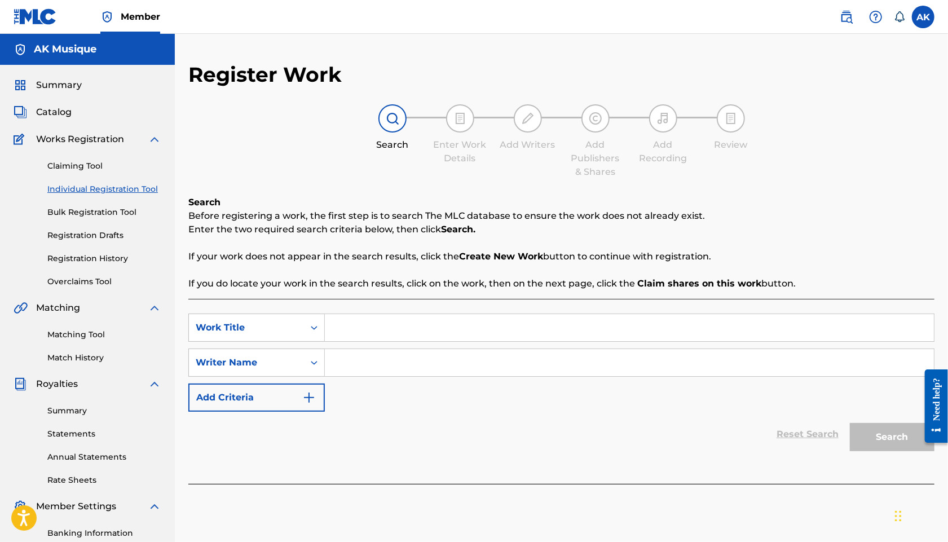
click at [452, 319] on input "Search Form" at bounding box center [629, 327] width 609 height 27
type input "Love"
click at [442, 370] on input "Search Form" at bounding box center [629, 362] width 609 height 27
type input "[PERSON_NAME]"
click at [877, 435] on button "Search" at bounding box center [892, 437] width 85 height 28
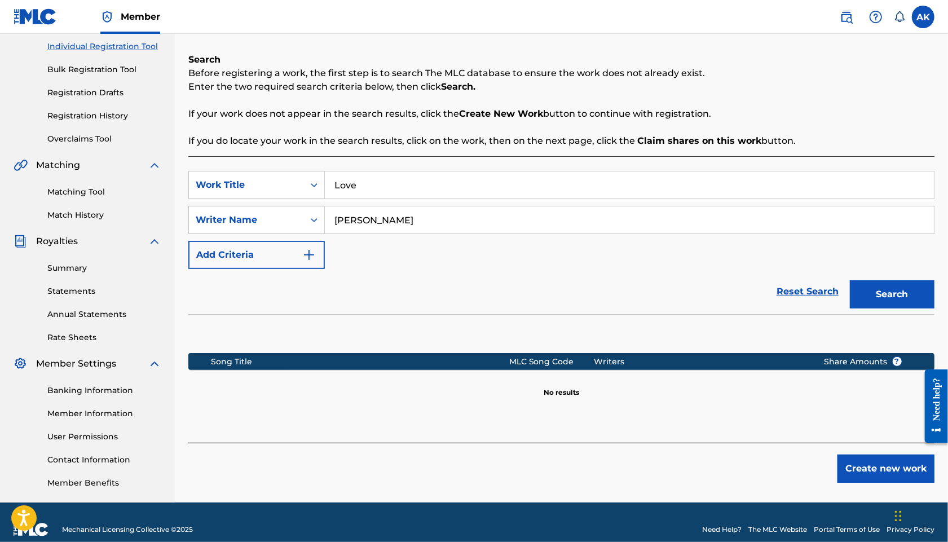
scroll to position [157, 0]
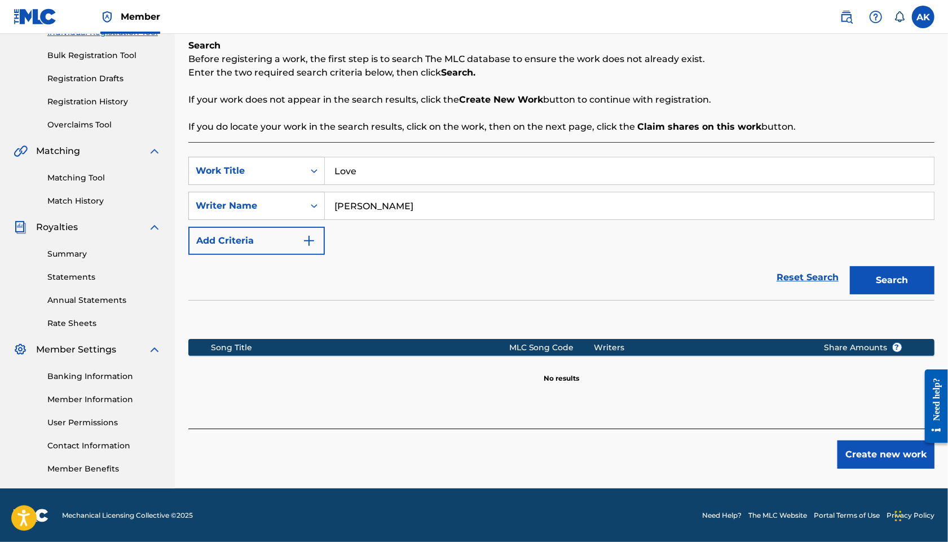
click at [877, 452] on button "Create new work" at bounding box center [885, 454] width 97 height 28
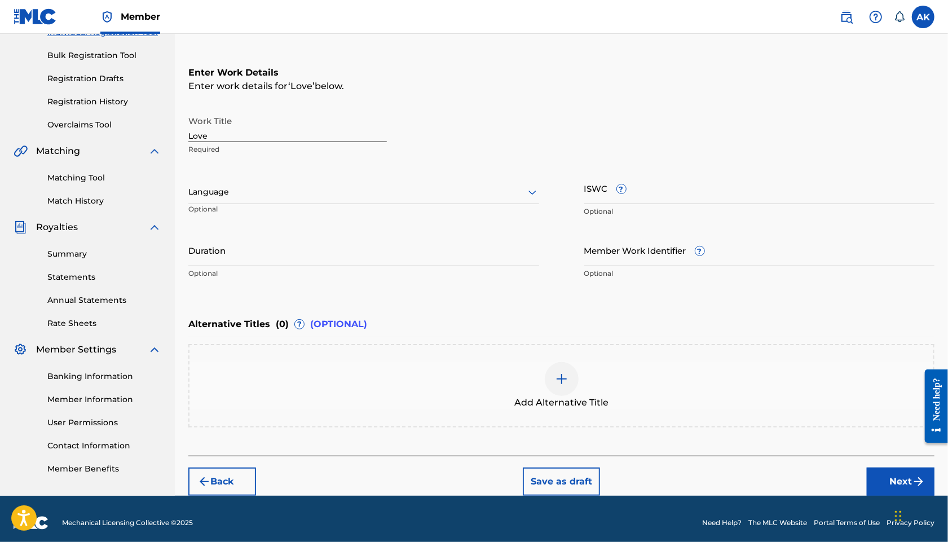
click at [596, 188] on input "ISWC ?" at bounding box center [759, 188] width 351 height 32
paste input "T-333.960.899-6"
type input "T-333.960.899-6"
click at [374, 252] on input "Duration" at bounding box center [363, 250] width 351 height 32
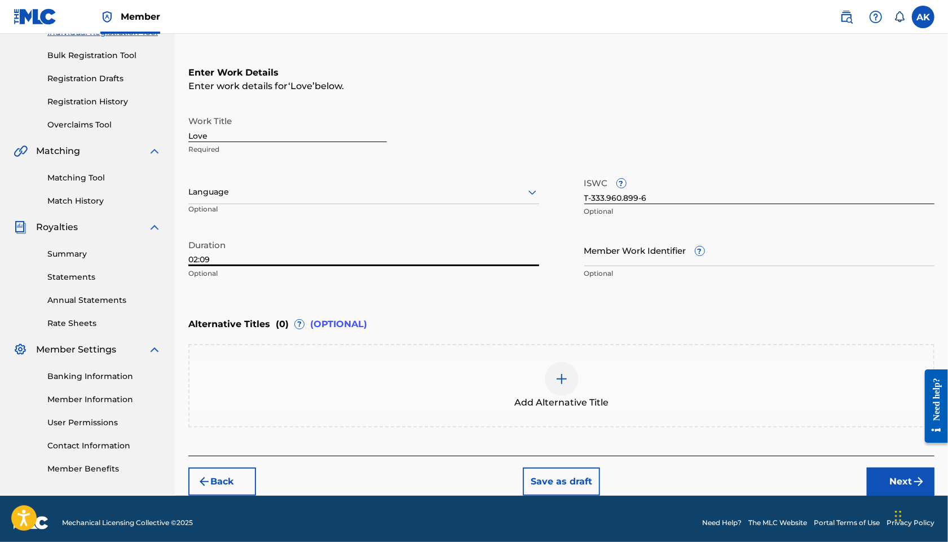
type input "02:09"
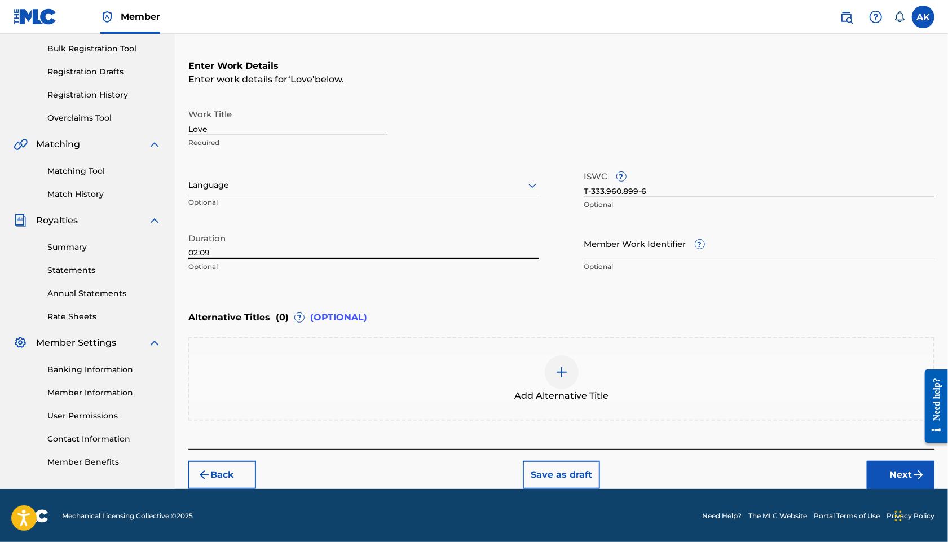
click at [877, 474] on button "Next" at bounding box center [901, 475] width 68 height 28
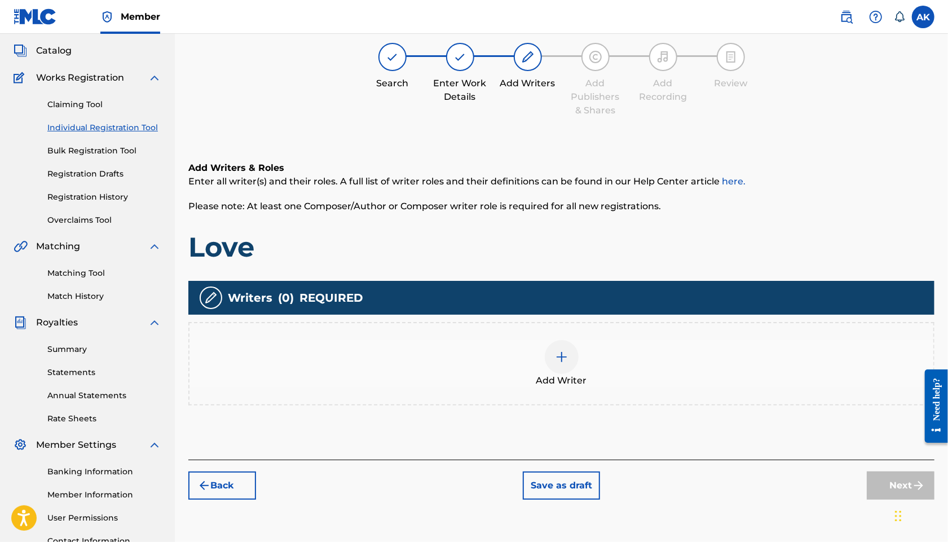
scroll to position [51, 0]
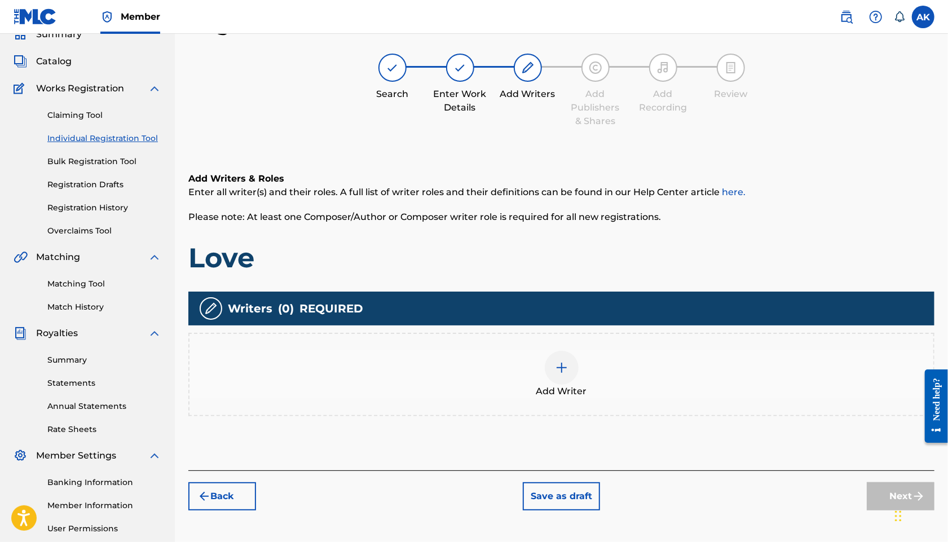
click at [566, 375] on div at bounding box center [562, 368] width 34 height 34
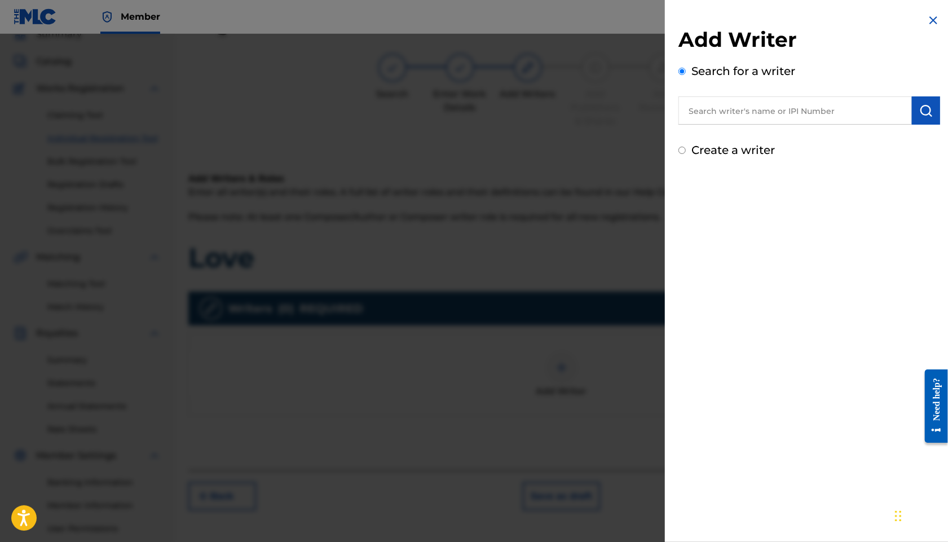
click at [742, 106] on input "text" at bounding box center [794, 110] width 233 height 28
type input "z"
type input "[PERSON_NAME]"
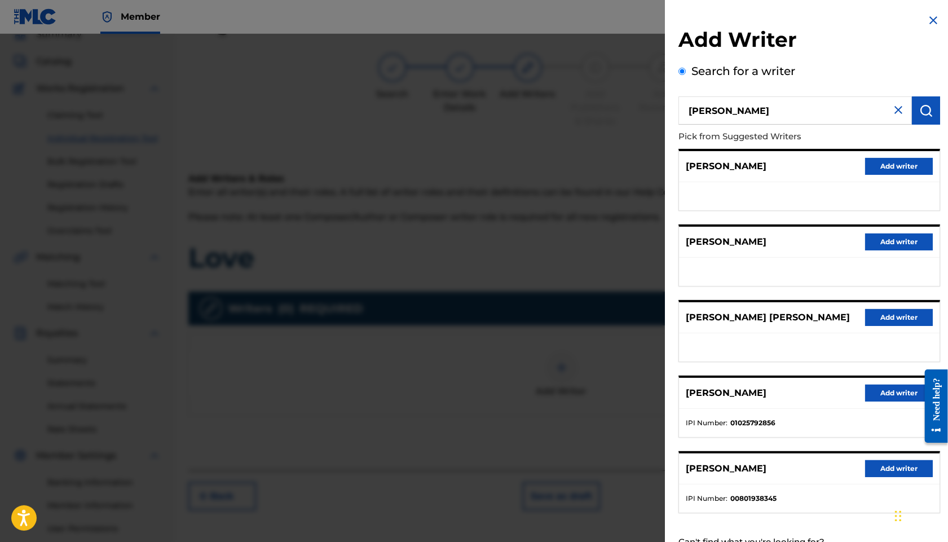
scroll to position [40, 0]
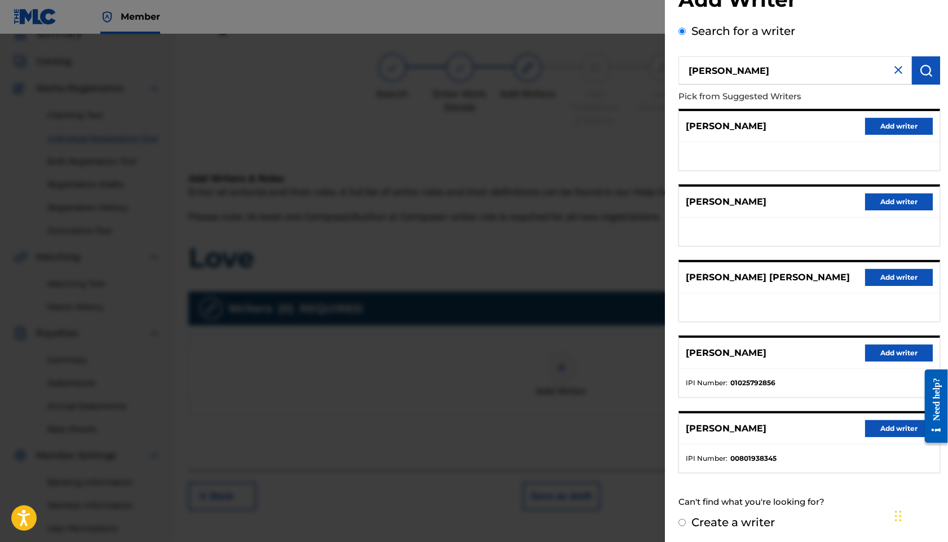
click at [876, 347] on button "Add writer" at bounding box center [899, 353] width 68 height 17
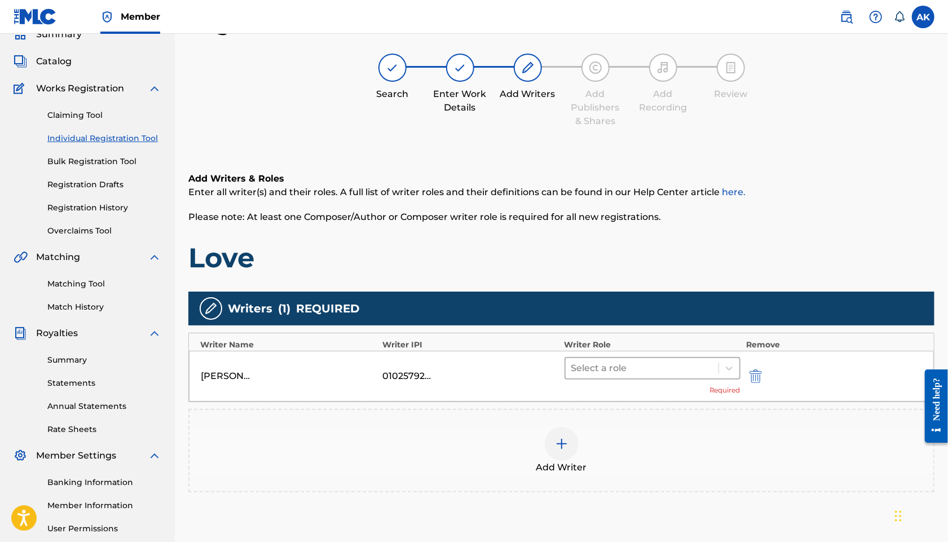
click at [703, 369] on div at bounding box center [642, 368] width 142 height 16
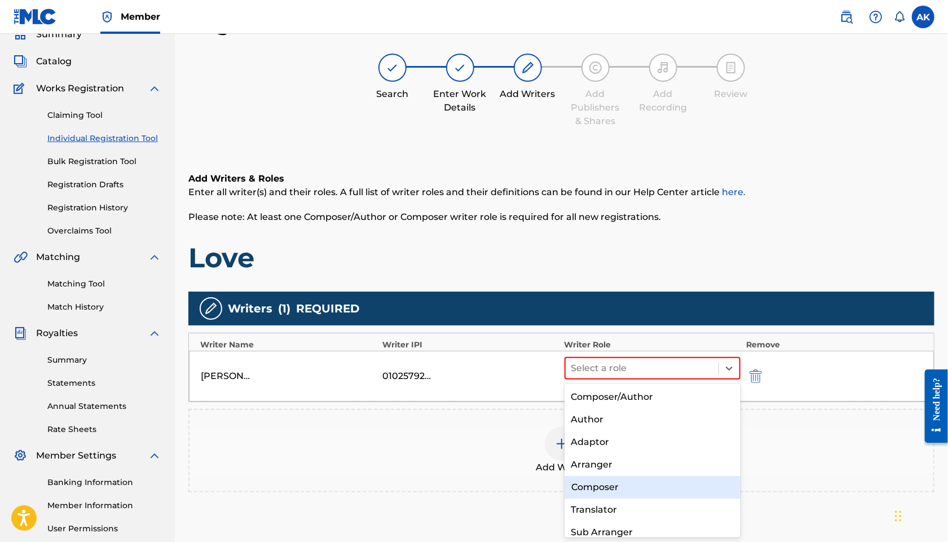
click at [654, 483] on div "Composer" at bounding box center [652, 487] width 177 height 23
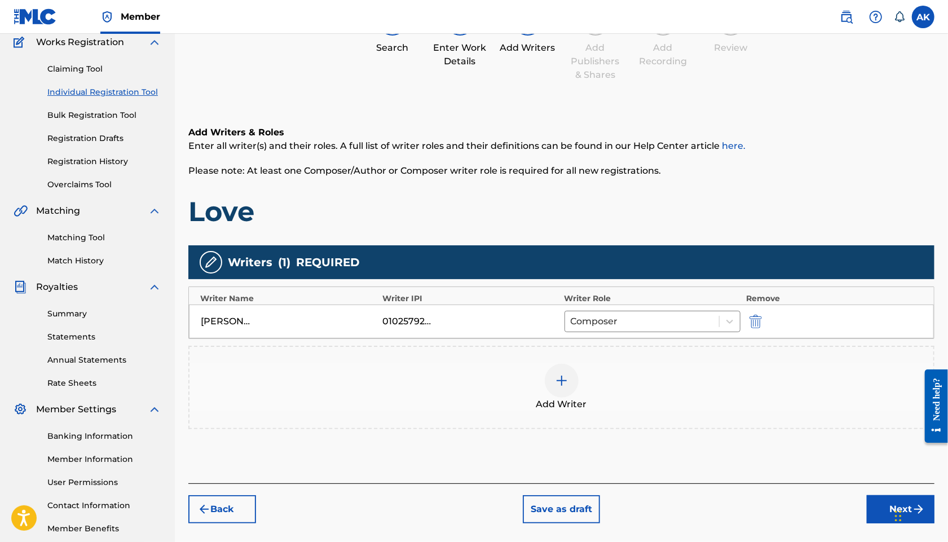
scroll to position [147, 0]
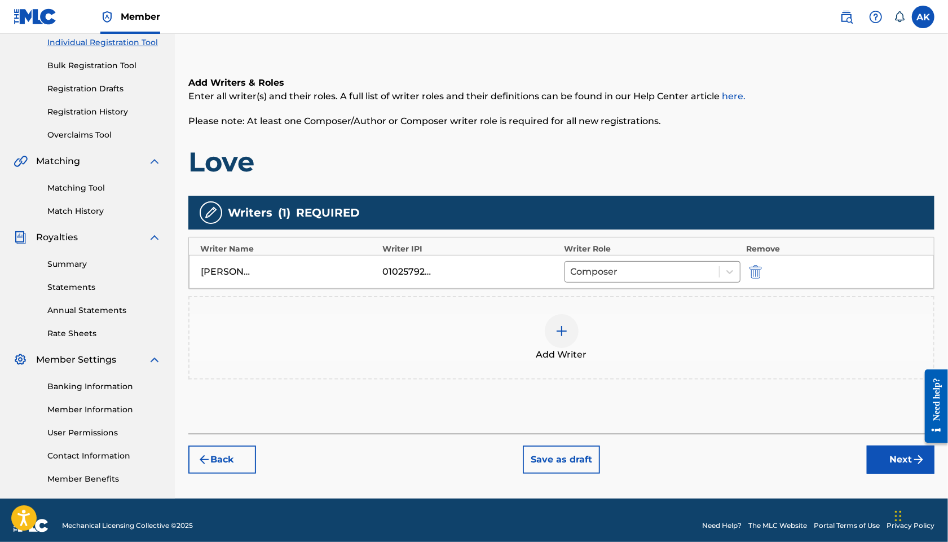
click at [877, 463] on button "Next" at bounding box center [901, 459] width 68 height 28
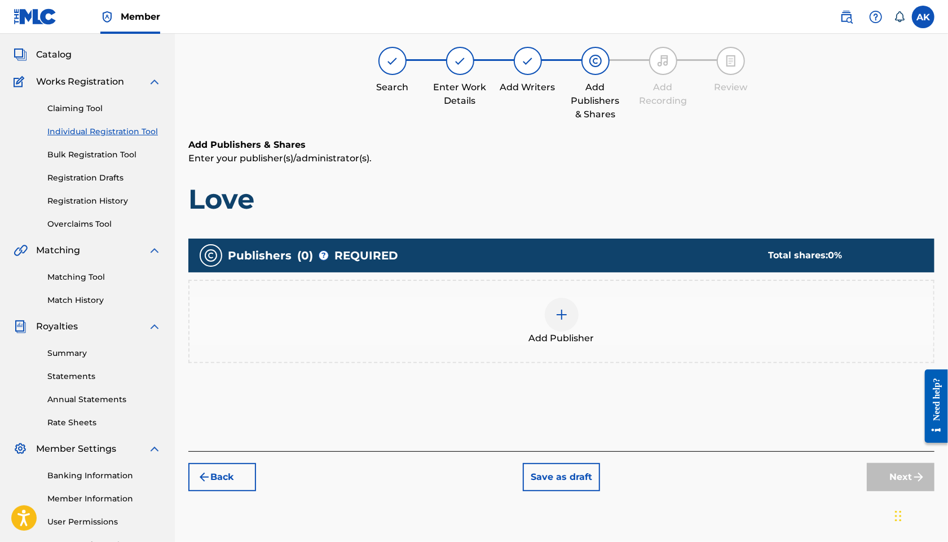
scroll to position [51, 0]
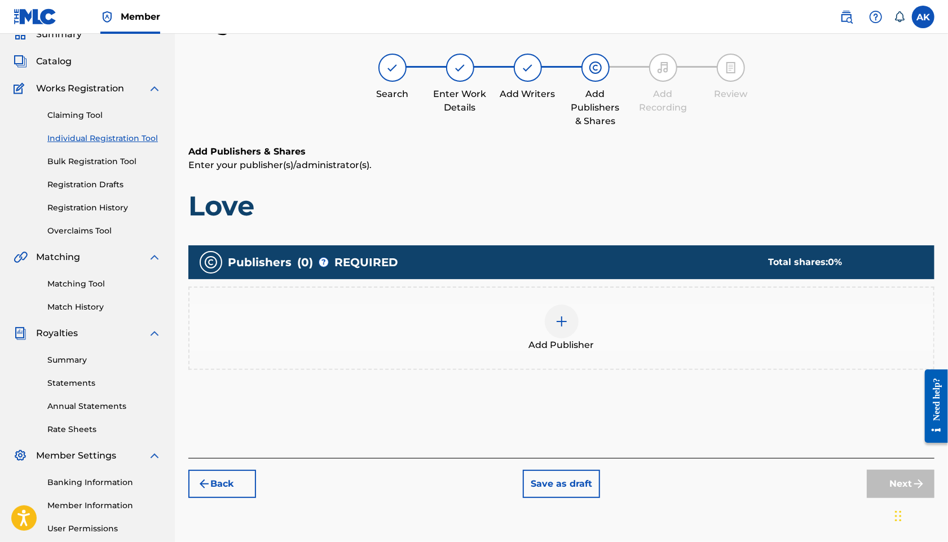
click at [572, 322] on div at bounding box center [562, 322] width 34 height 34
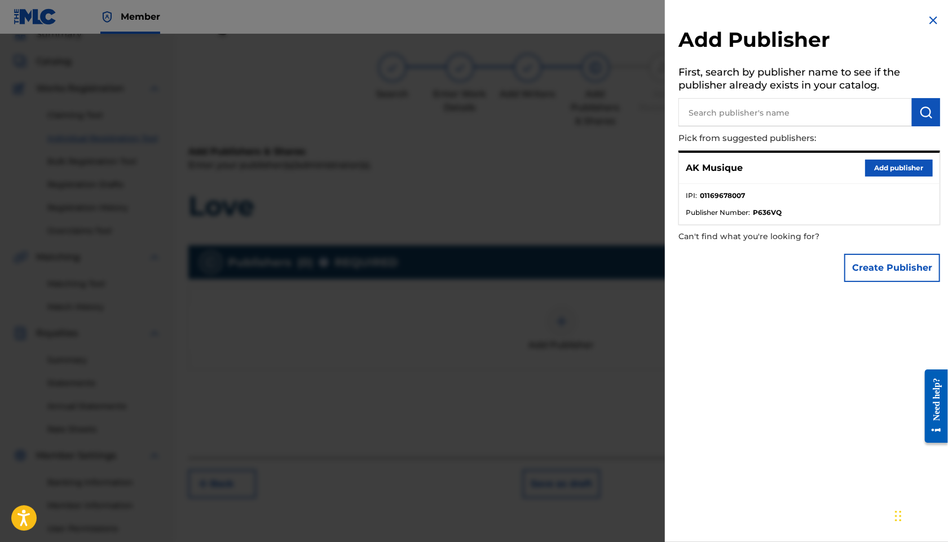
click at [803, 114] on input "text" at bounding box center [794, 112] width 233 height 28
click at [877, 166] on button "Add publisher" at bounding box center [899, 168] width 68 height 17
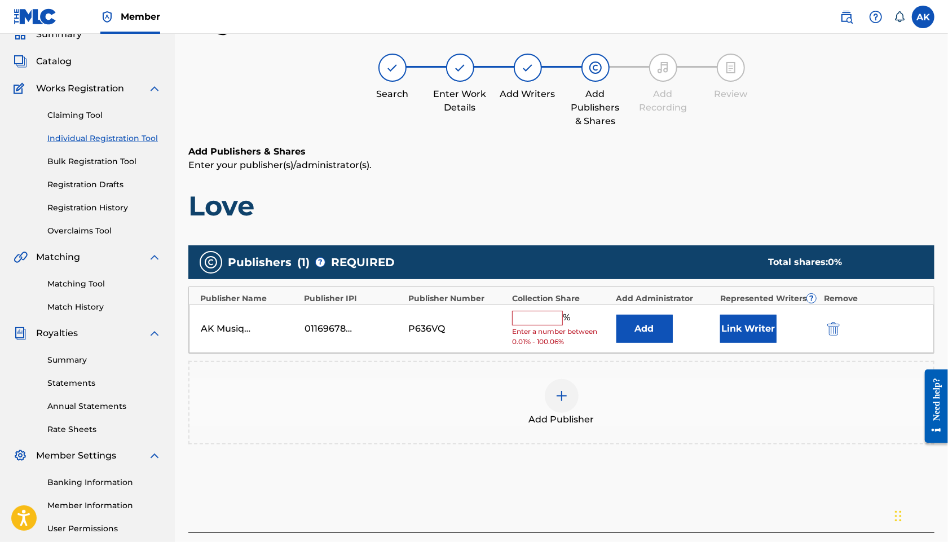
click at [543, 319] on input "text" at bounding box center [537, 318] width 51 height 15
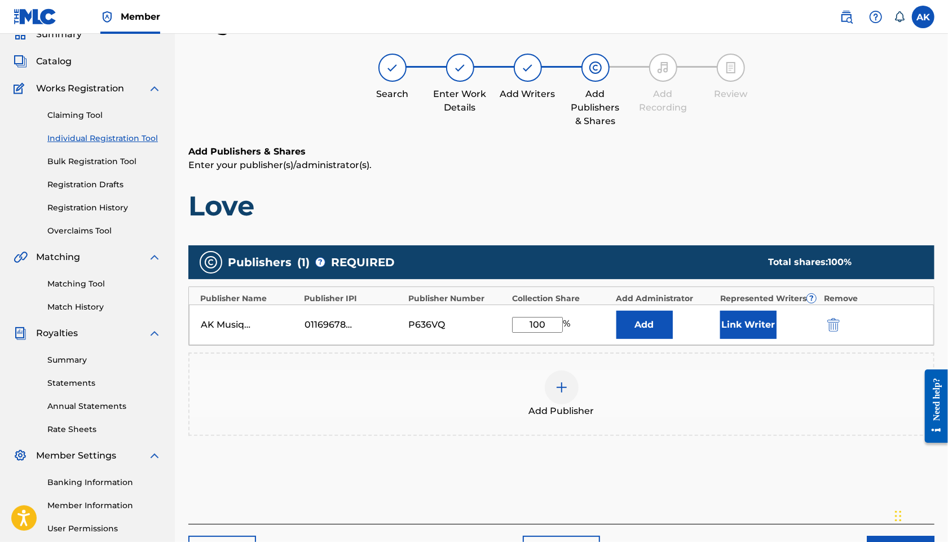
type input "100"
click at [749, 327] on button "Link Writer" at bounding box center [748, 325] width 56 height 28
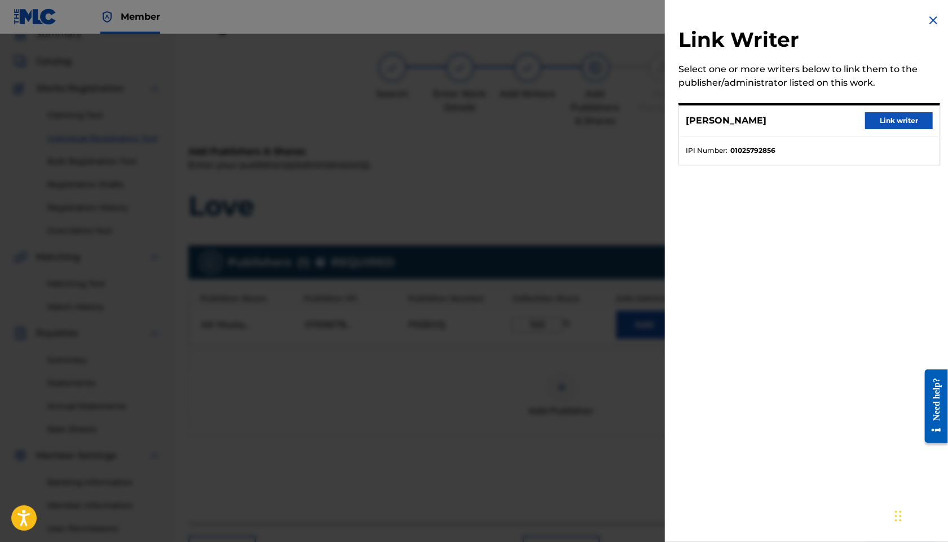
click at [877, 122] on button "Link writer" at bounding box center [899, 120] width 68 height 17
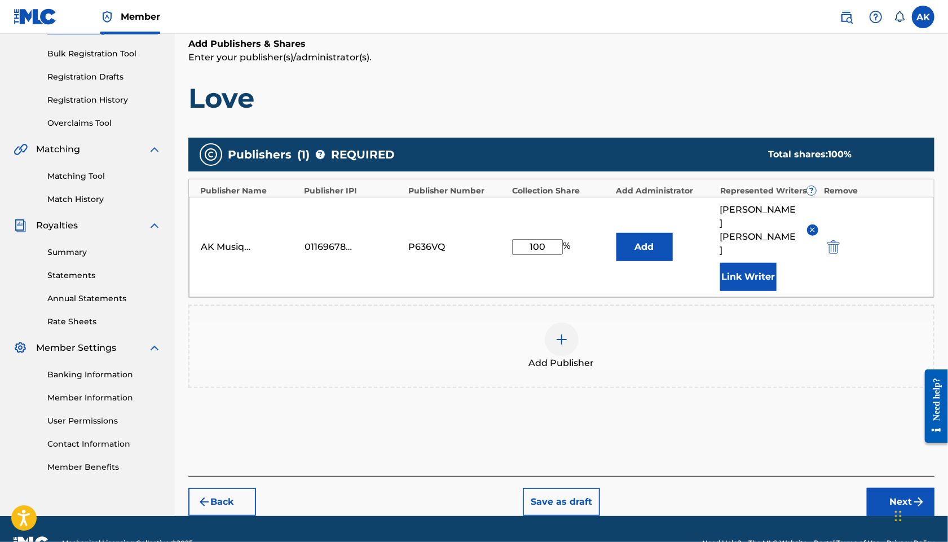
click at [877, 488] on button "Next" at bounding box center [901, 502] width 68 height 28
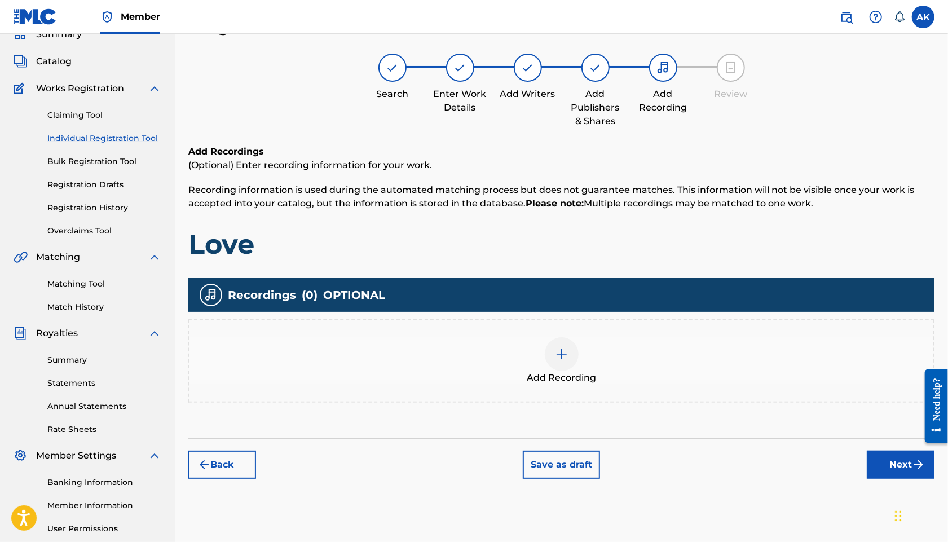
click at [564, 357] on img at bounding box center [562, 354] width 14 height 14
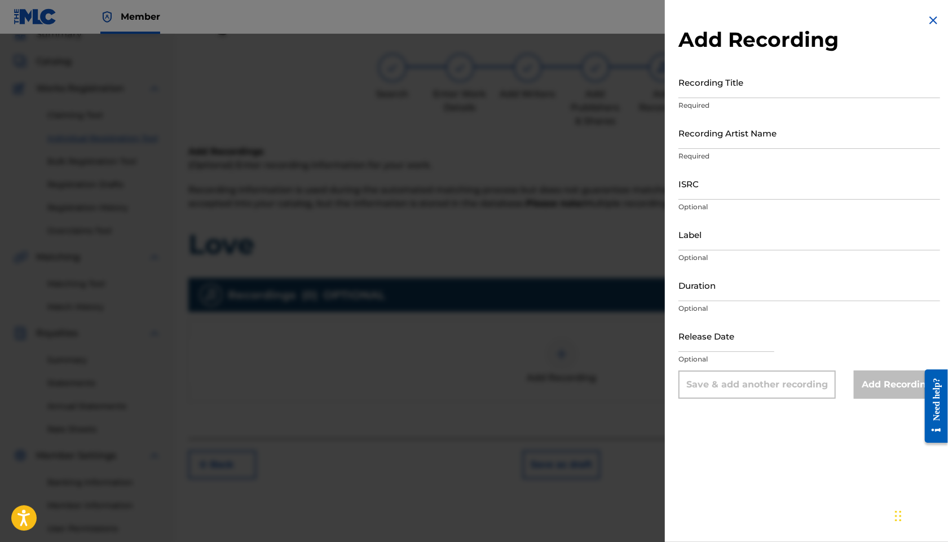
click at [769, 89] on input "Recording Title" at bounding box center [809, 82] width 262 height 32
type input "Love"
click at [775, 133] on input "Recording Artist Name" at bounding box center [809, 133] width 262 height 32
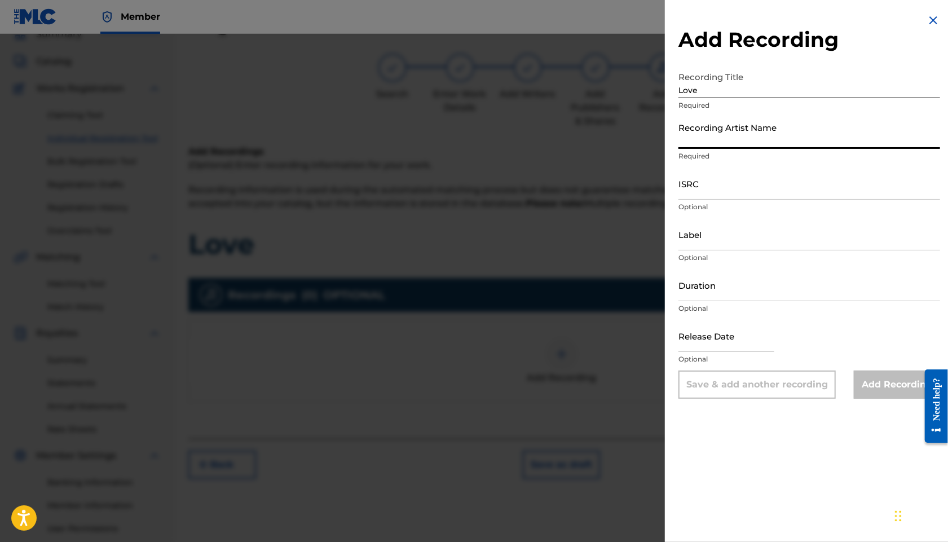
type input "[PERSON_NAME]"
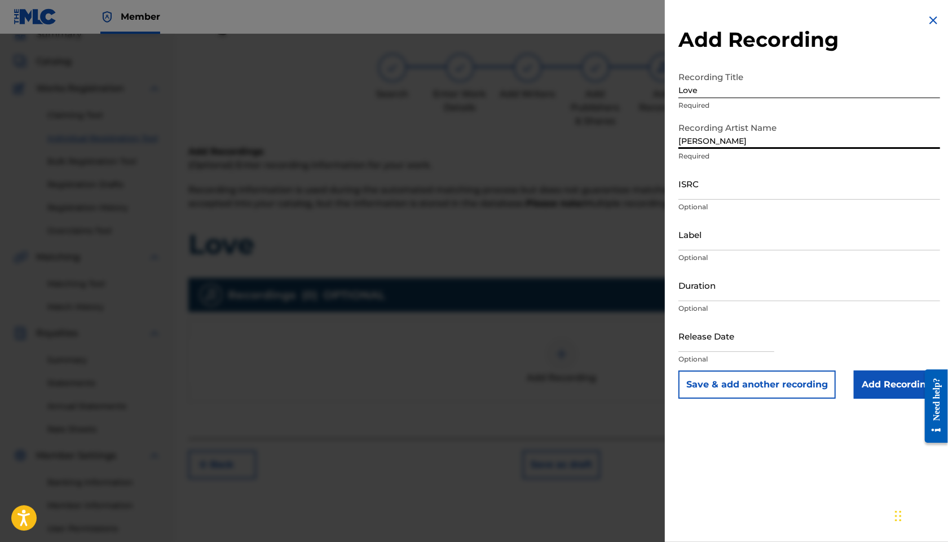
click at [731, 189] on input "ISRC" at bounding box center [809, 183] width 262 height 32
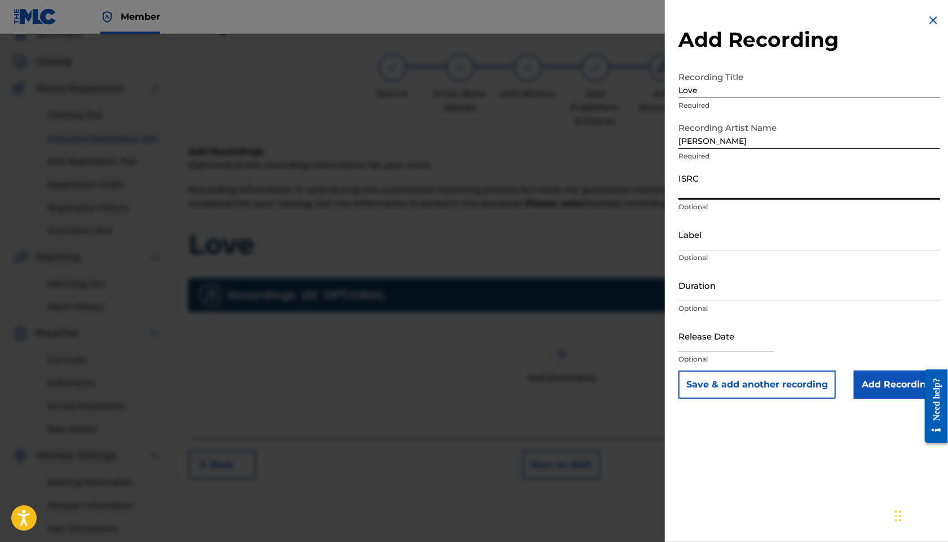
paste input "FR-9W1-25-44755"
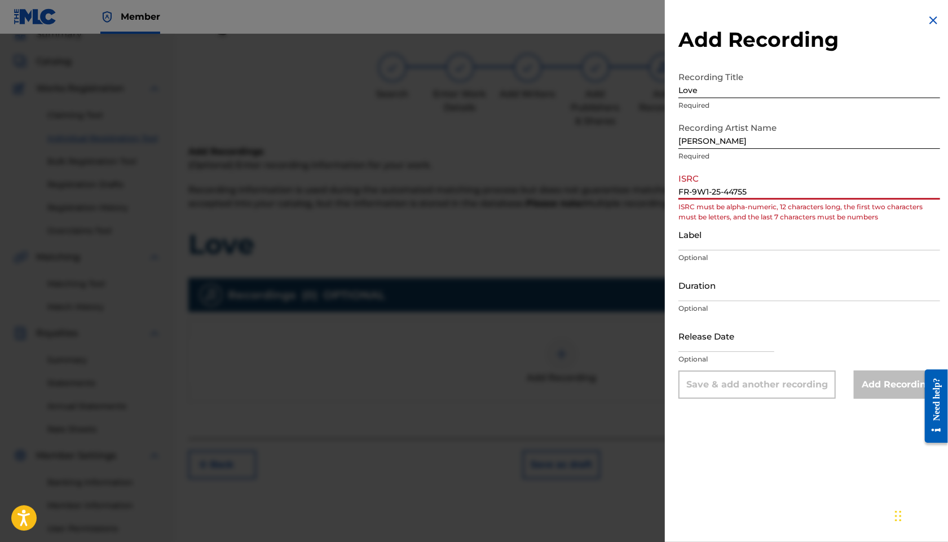
click at [693, 192] on input "FR-9W1-25-44755" at bounding box center [809, 183] width 262 height 32
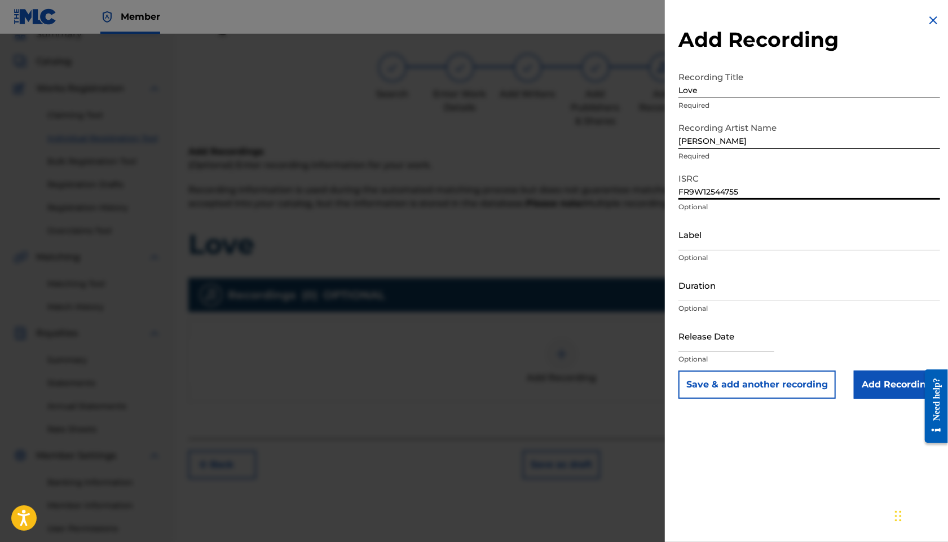
type input "FR9W12544755"
click at [716, 241] on input "Label" at bounding box center [809, 234] width 262 height 32
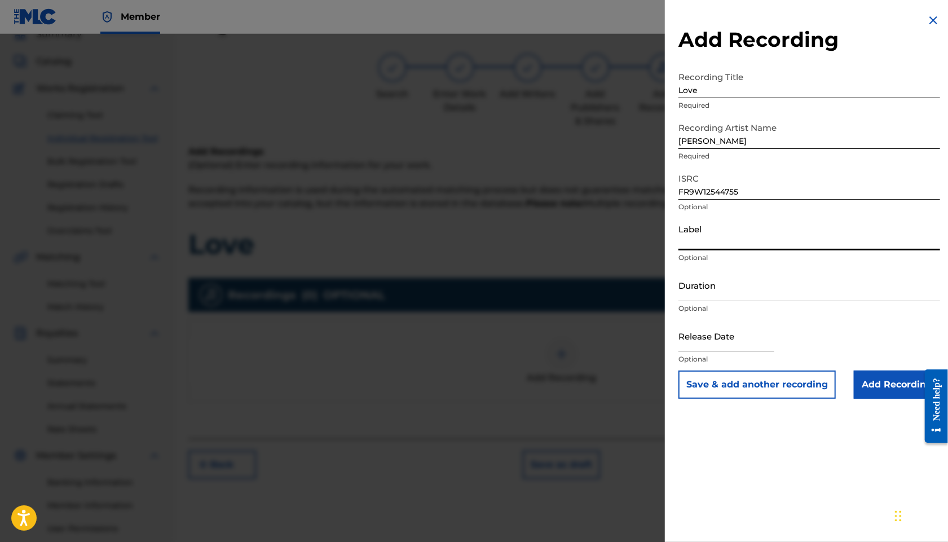
type input "AK Musique"
click at [747, 280] on input "Duration" at bounding box center [809, 285] width 262 height 32
type input "02:09"
click at [724, 343] on input "text" at bounding box center [726, 336] width 96 height 32
select select "7"
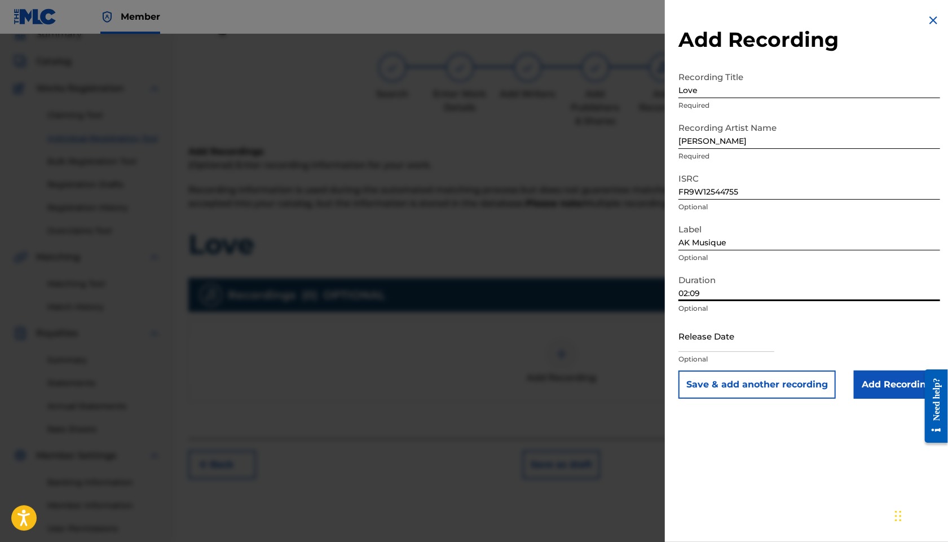
select select "2025"
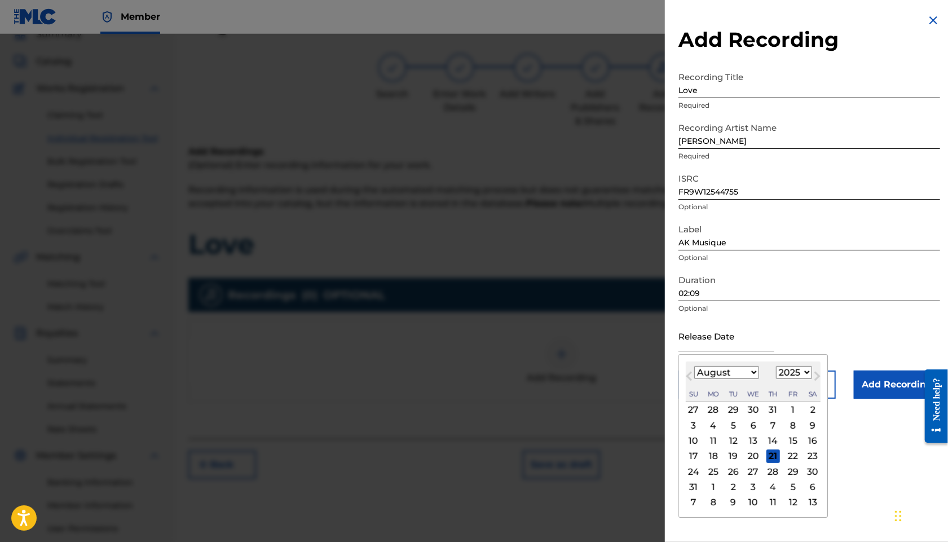
click at [804, 337] on div "Release Date Previous Month Next Month August [DATE] February March April May J…" at bounding box center [809, 345] width 262 height 51
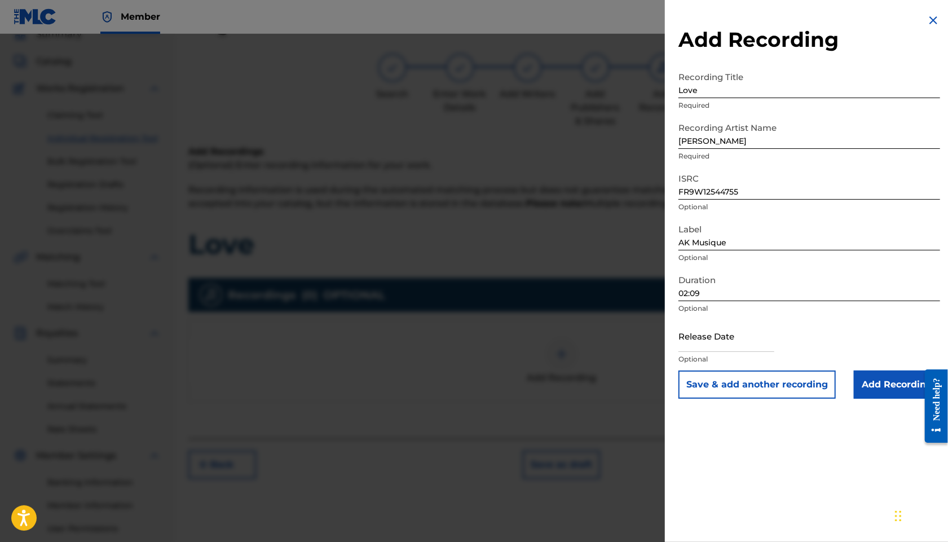
click at [714, 339] on input "text" at bounding box center [726, 336] width 96 height 32
select select "7"
select select "2025"
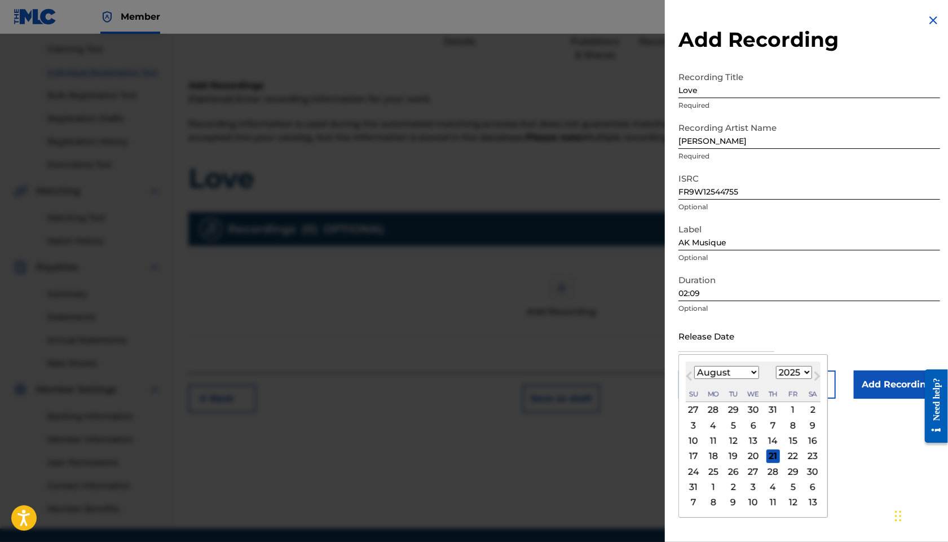
scroll to position [116, 0]
click at [733, 373] on select "January February March April May June July August September October November De…" at bounding box center [726, 372] width 65 height 13
select select "9"
click at [796, 472] on div "31" at bounding box center [793, 472] width 14 height 14
type input "[DATE]"
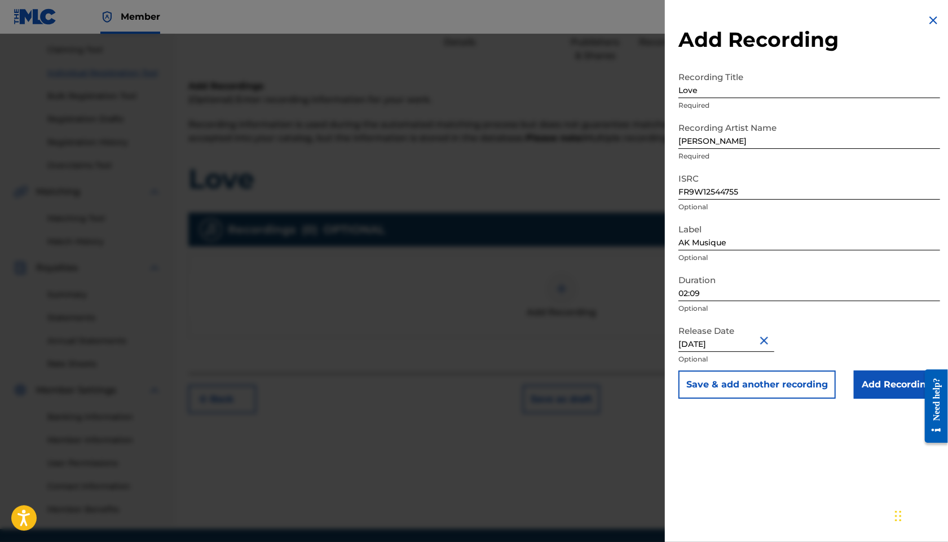
click at [871, 386] on input "Add Recording" at bounding box center [897, 384] width 86 height 28
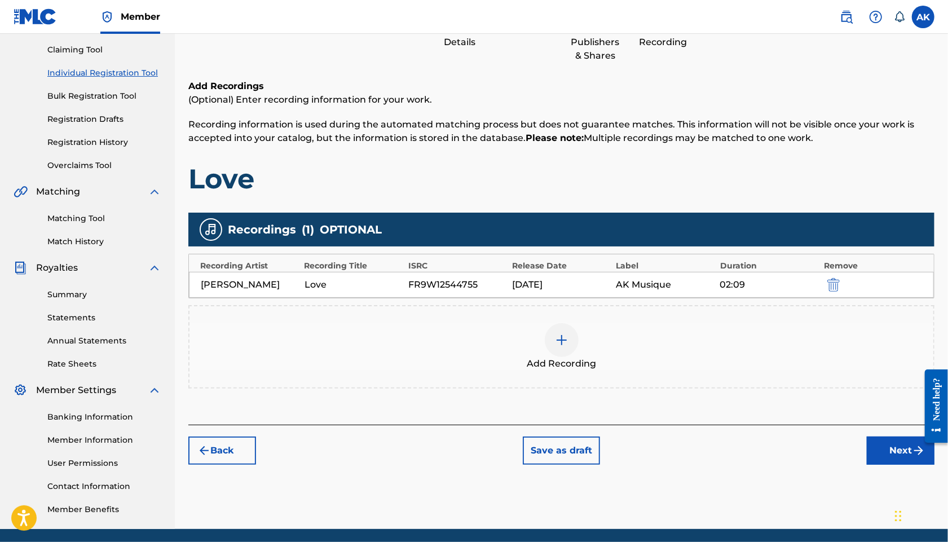
click at [877, 449] on button "Next" at bounding box center [901, 450] width 68 height 28
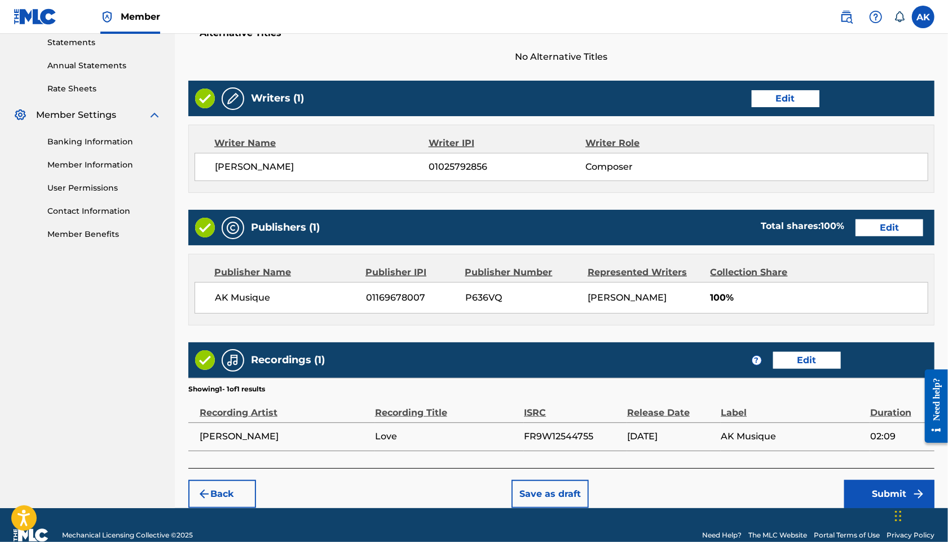
scroll to position [409, 0]
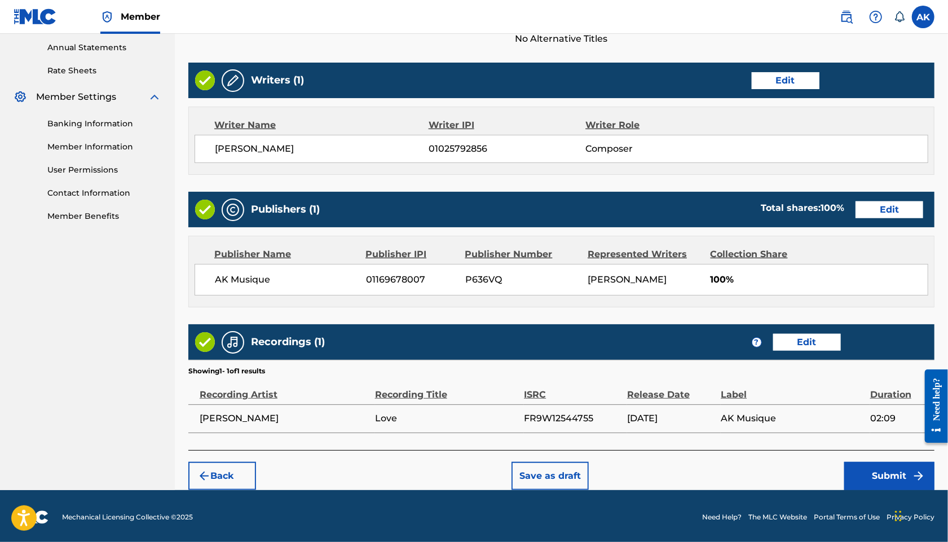
click at [870, 466] on button "Submit" at bounding box center [889, 476] width 90 height 28
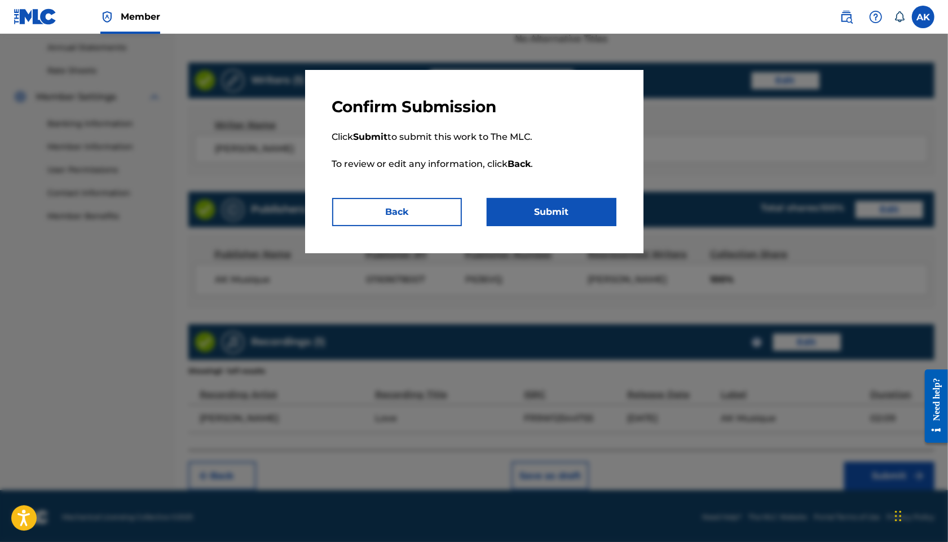
click at [574, 213] on button "Submit" at bounding box center [552, 212] width 130 height 28
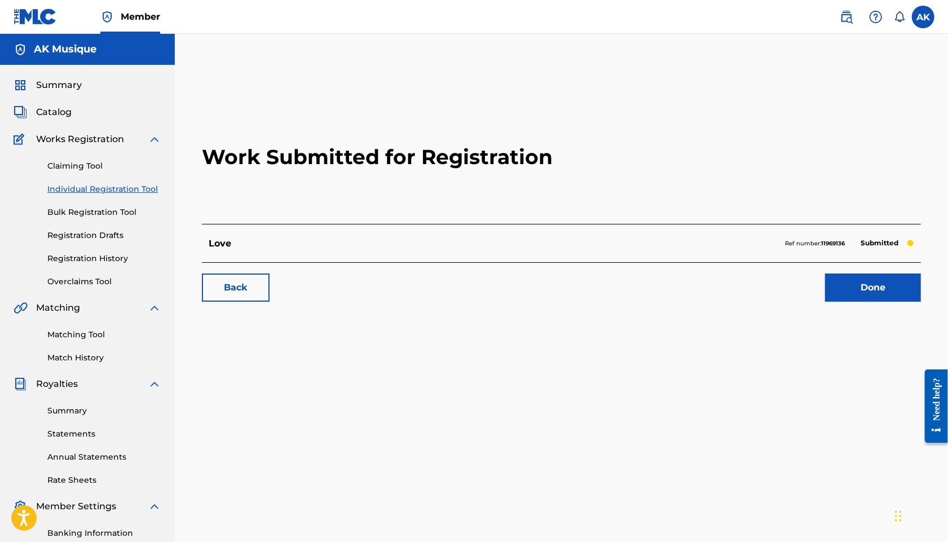
click at [63, 108] on span "Catalog" at bounding box center [54, 112] width 36 height 14
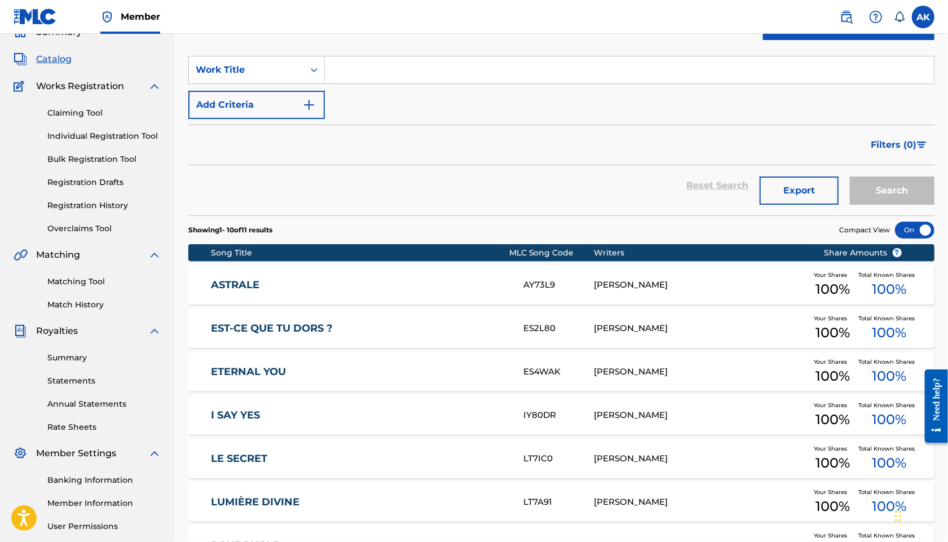
scroll to position [54, 0]
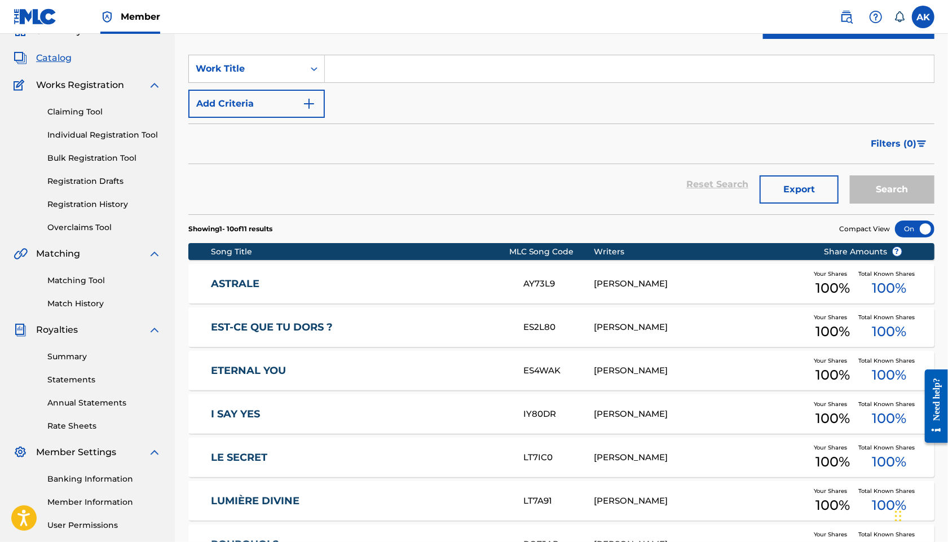
click at [98, 281] on link "Matching Tool" at bounding box center [104, 281] width 114 height 12
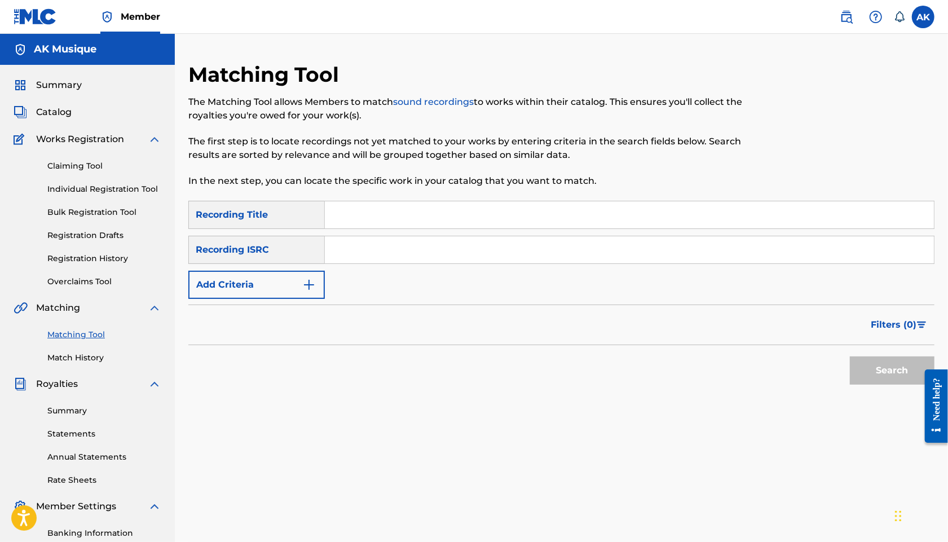
click at [92, 359] on link "Match History" at bounding box center [104, 358] width 114 height 12
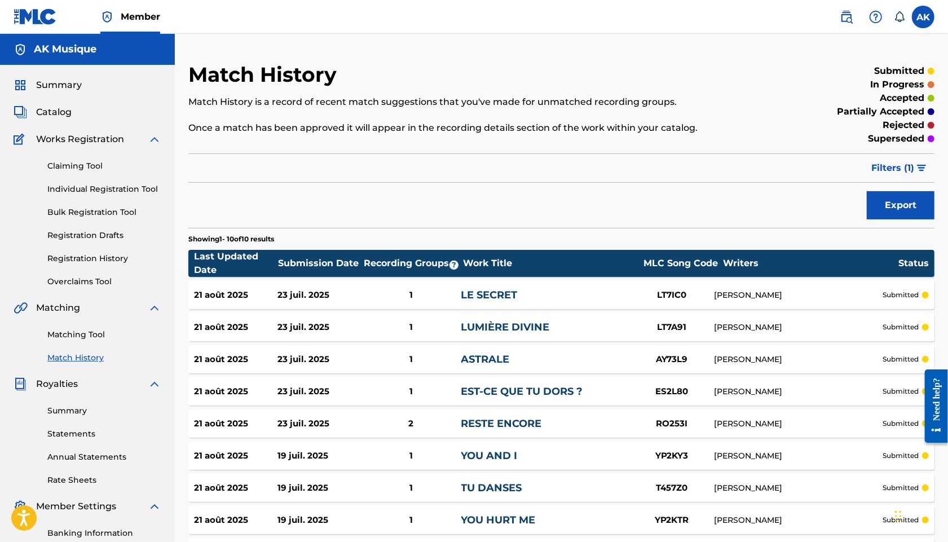
click at [96, 256] on link "Registration History" at bounding box center [104, 259] width 114 height 12
